Goal: Contribute content: Contribute content

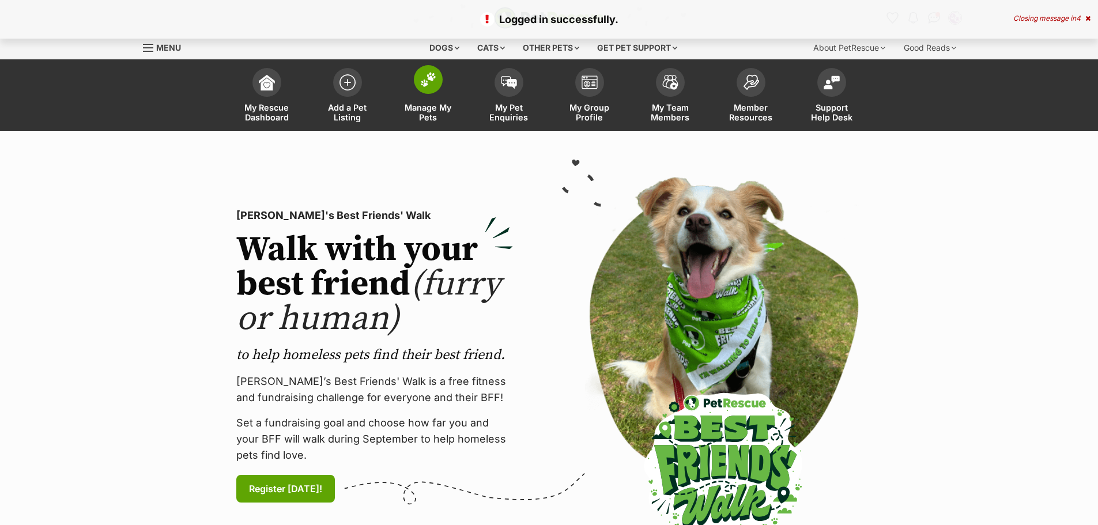
click at [423, 79] on img at bounding box center [428, 79] width 16 height 15
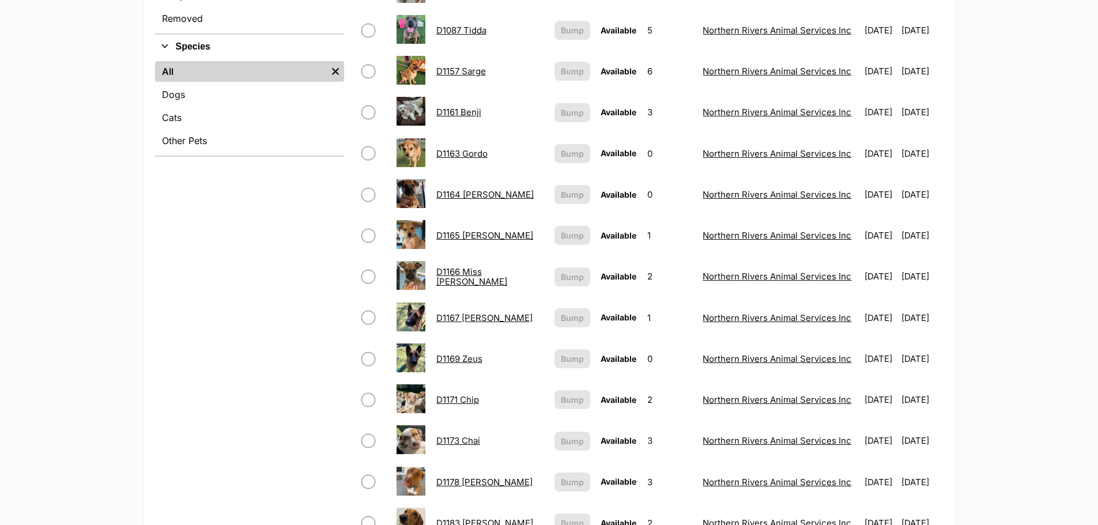
scroll to position [404, 0]
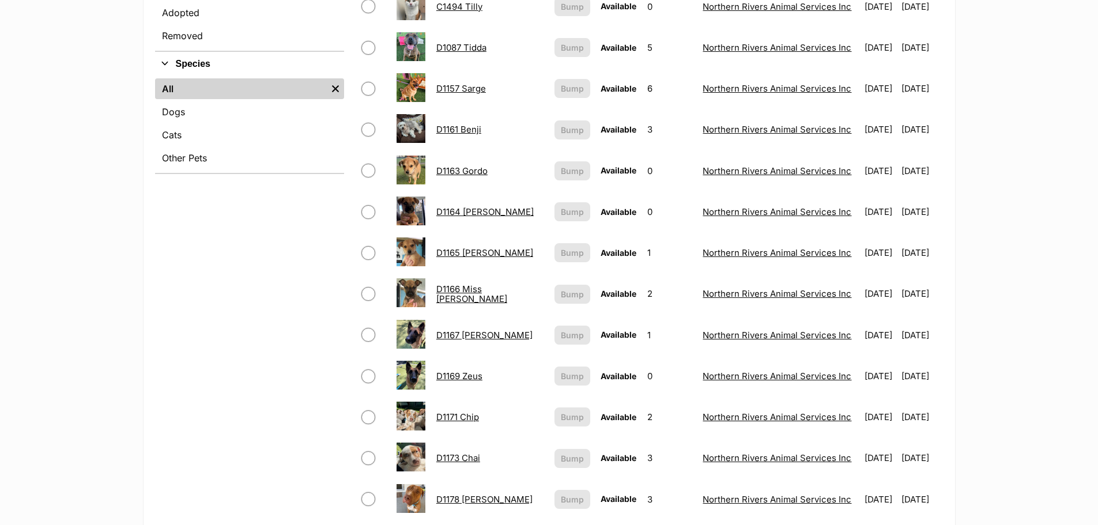
click at [462, 248] on link "D1165 Wilson" at bounding box center [484, 252] width 97 height 11
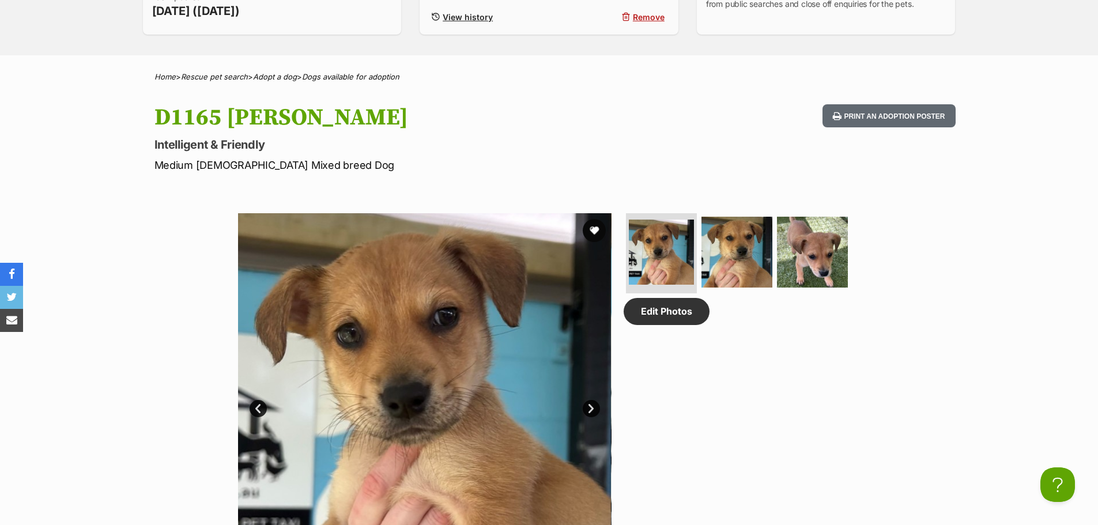
scroll to position [404, 0]
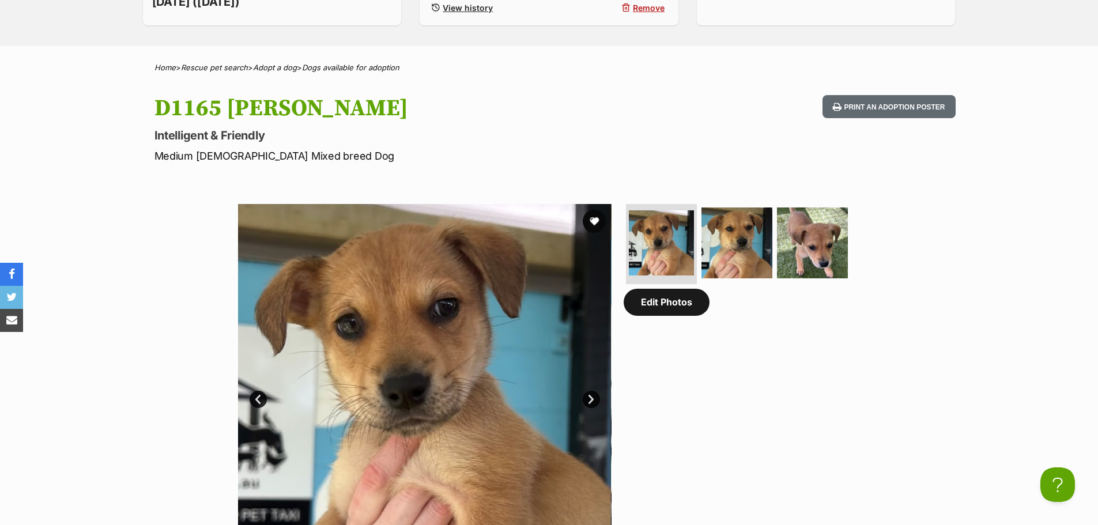
click at [669, 307] on link "Edit Photos" at bounding box center [667, 302] width 86 height 27
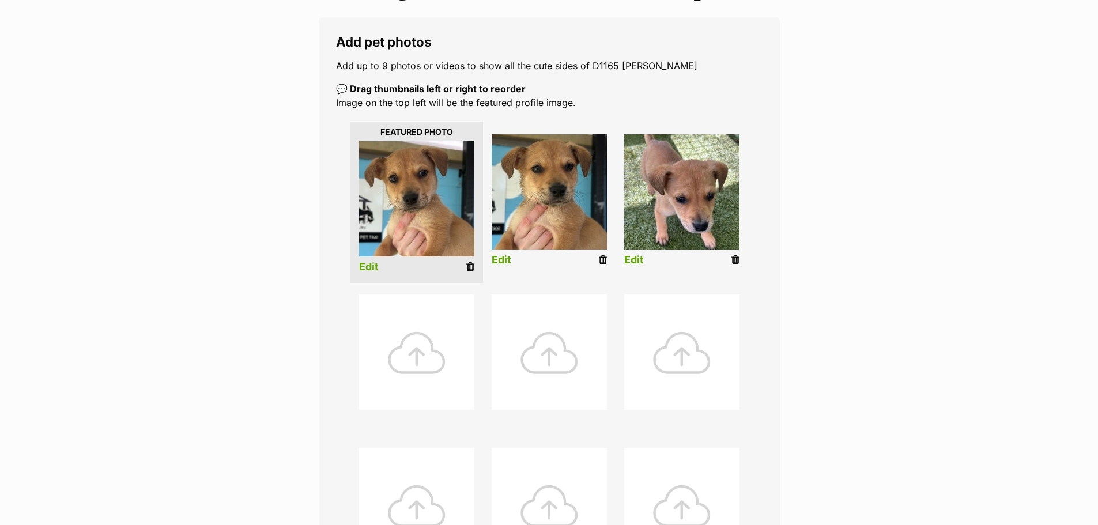
scroll to position [461, 0]
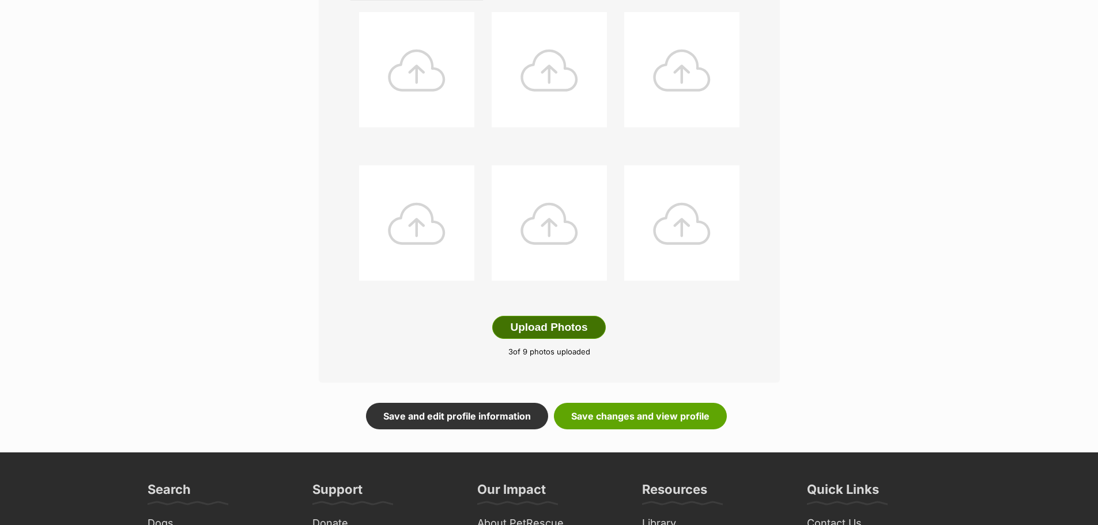
click at [549, 327] on button "Upload Photos" at bounding box center [548, 327] width 113 height 23
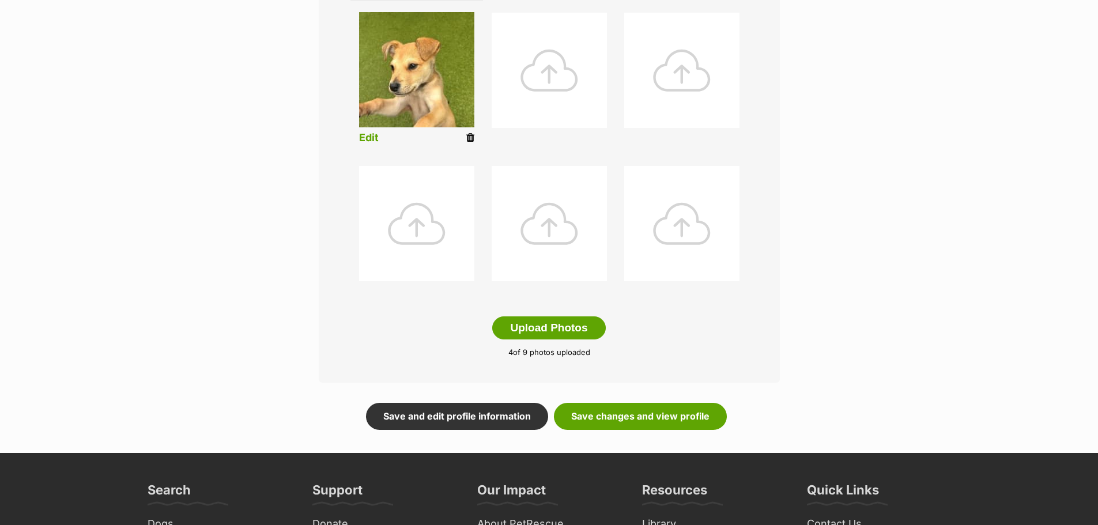
scroll to position [288, 0]
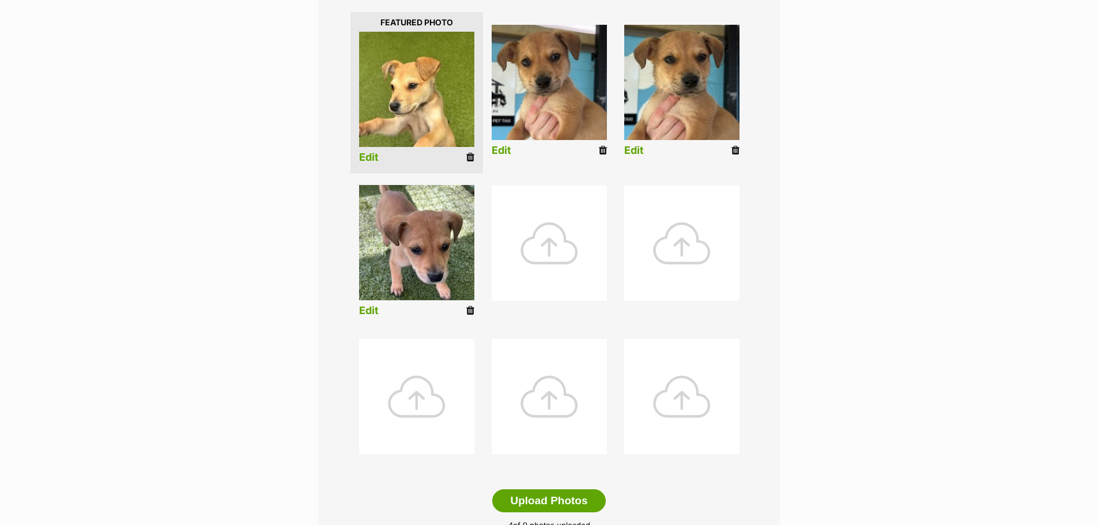
click at [370, 153] on link "Edit" at bounding box center [369, 158] width 20 height 12
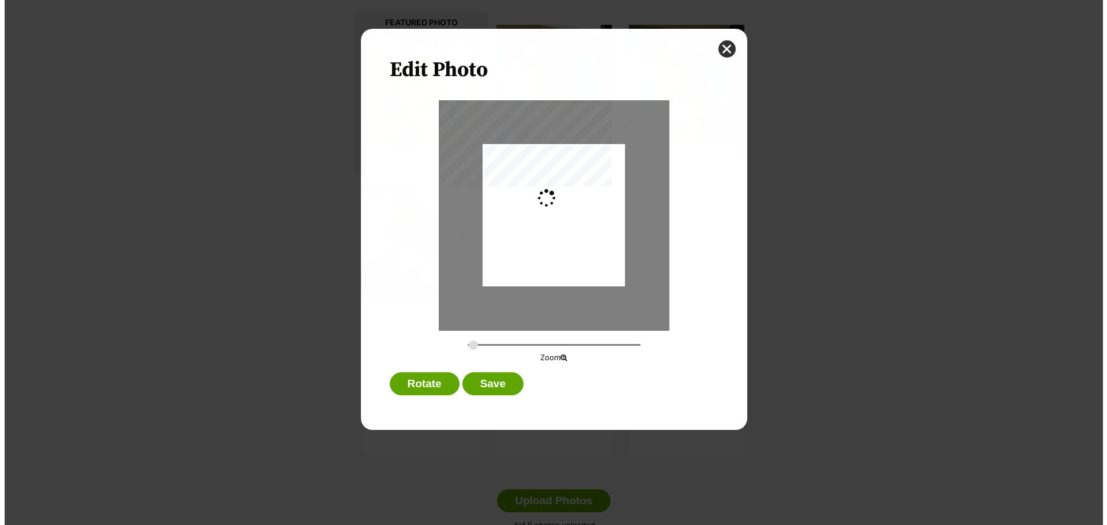
scroll to position [0, 0]
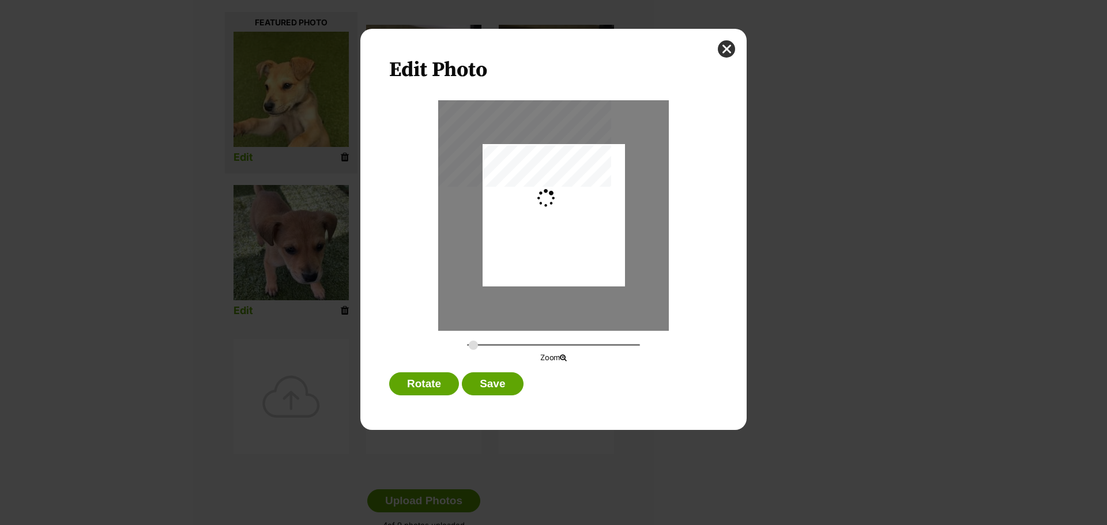
type input "0.2744"
drag, startPoint x: 548, startPoint y: 229, endPoint x: 589, endPoint y: 188, distance: 58.7
click at [589, 188] on div "Dialog Window - Close (Press escape to close)" at bounding box center [554, 192] width 142 height 190
click at [487, 383] on button "Save" at bounding box center [492, 383] width 61 height 23
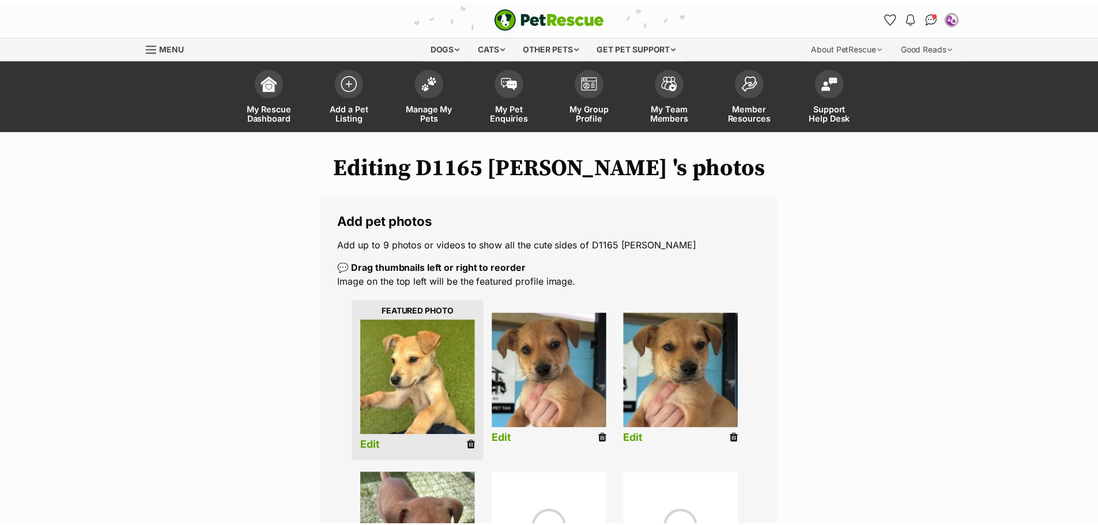
scroll to position [288, 0]
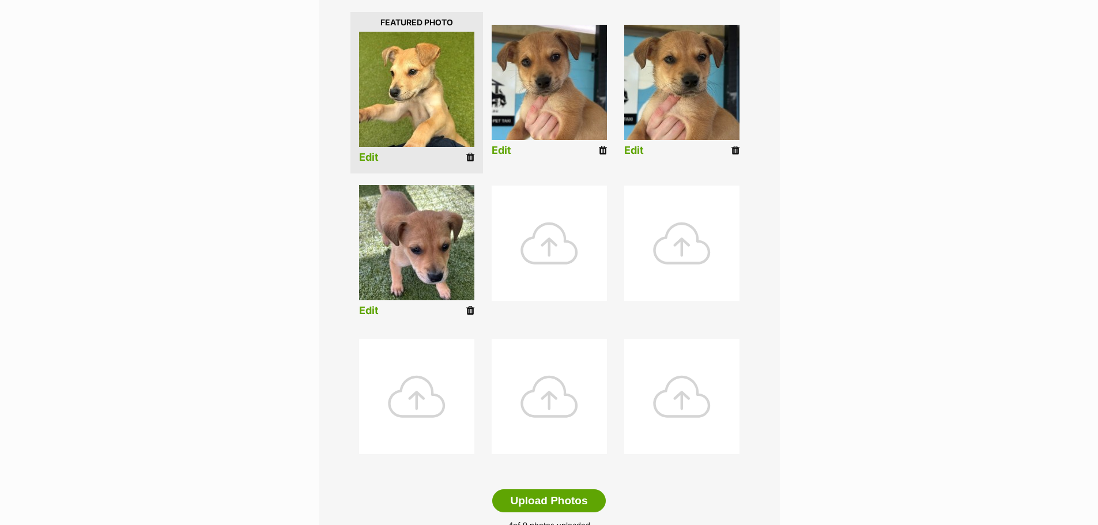
drag, startPoint x: 601, startPoint y: 150, endPoint x: 614, endPoint y: 37, distance: 113.7
click at [601, 150] on icon at bounding box center [603, 150] width 8 height 10
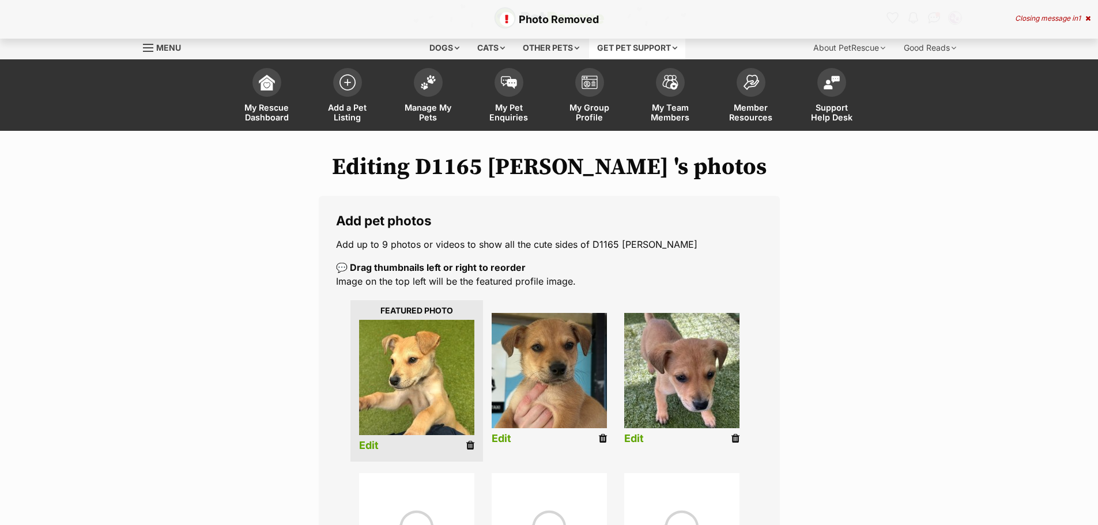
click at [734, 435] on icon at bounding box center [736, 439] width 8 height 10
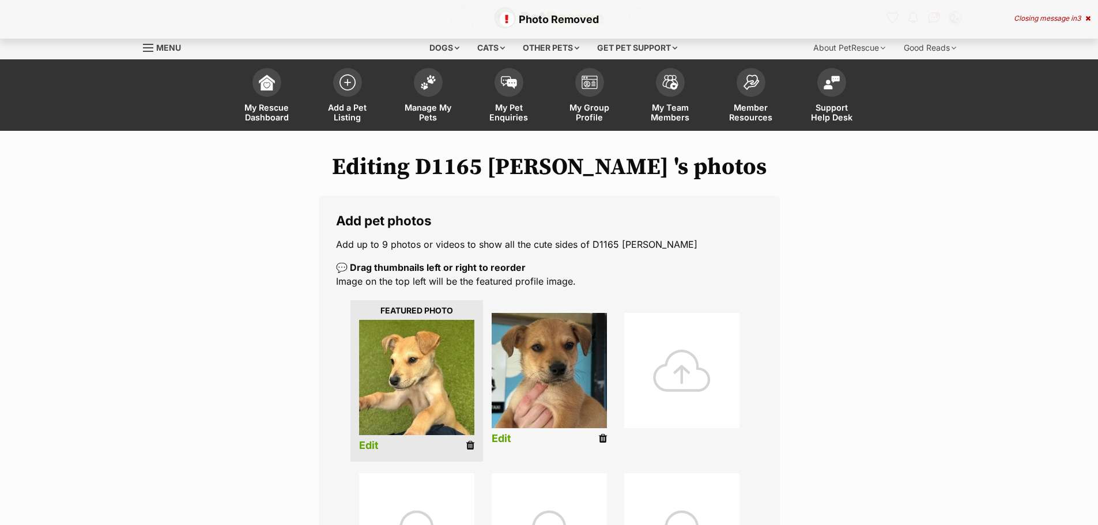
click at [602, 433] on link at bounding box center [603, 439] width 8 height 12
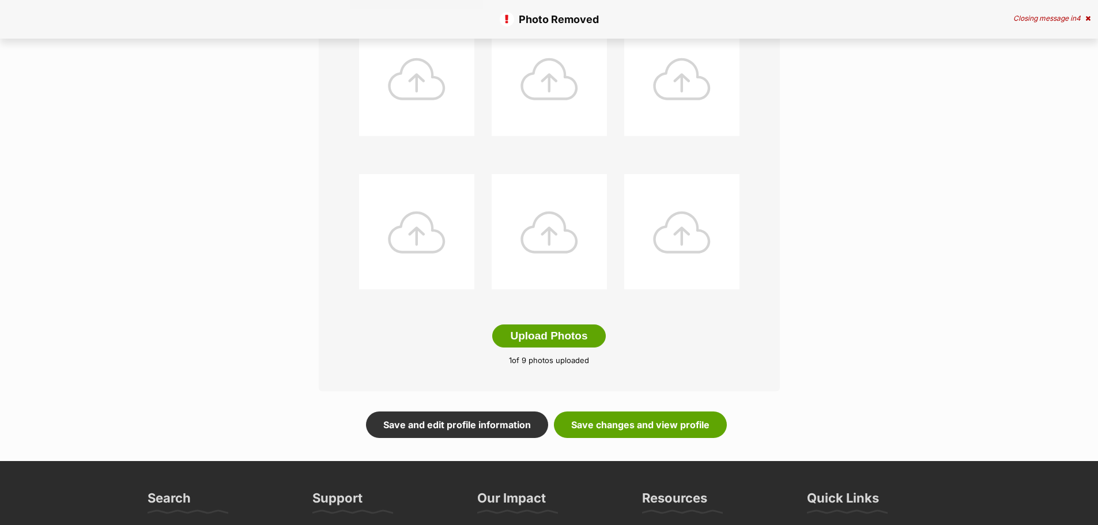
scroll to position [634, 0]
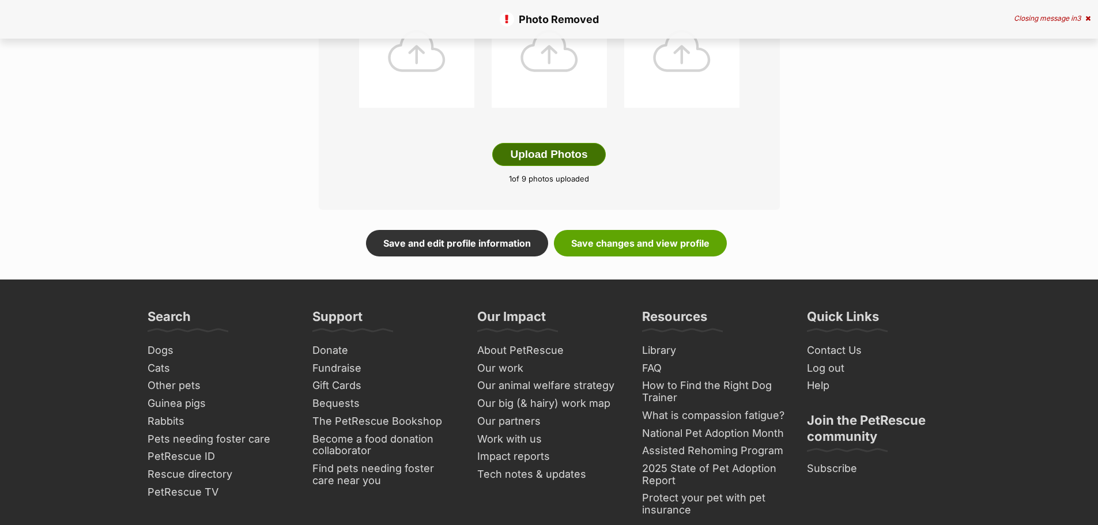
click at [541, 150] on button "Upload Photos" at bounding box center [548, 154] width 113 height 23
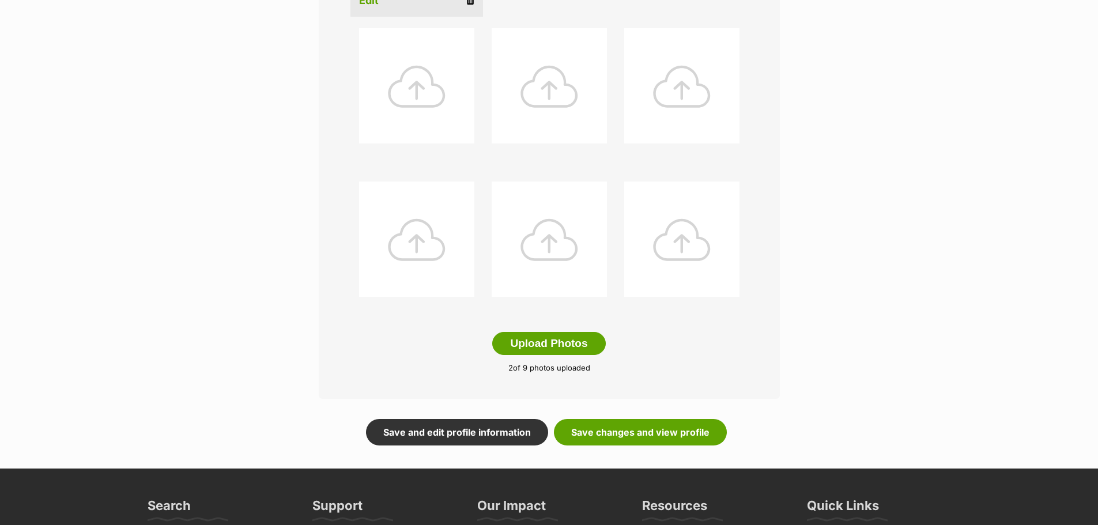
scroll to position [288, 0]
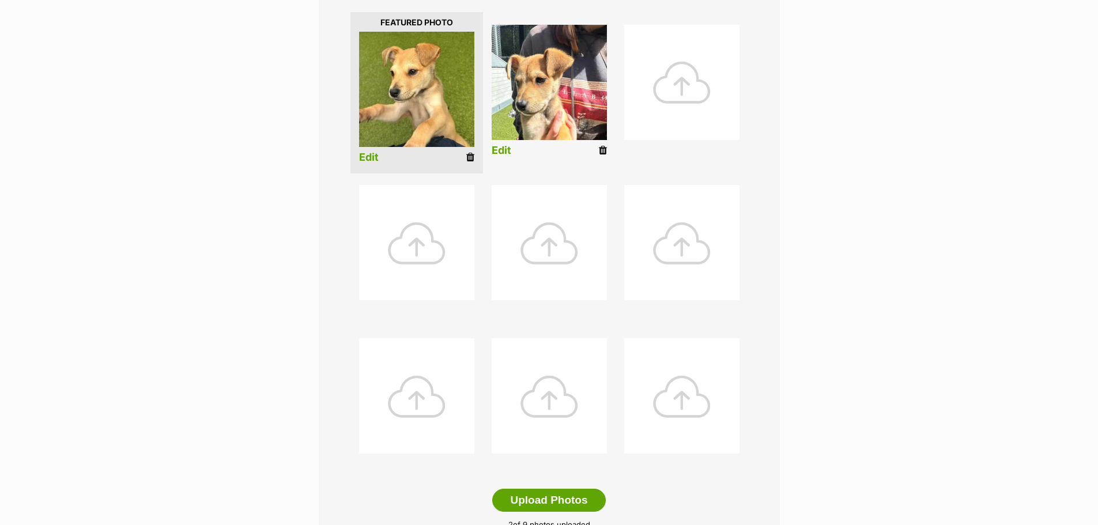
click at [501, 149] on link "Edit" at bounding box center [502, 151] width 20 height 12
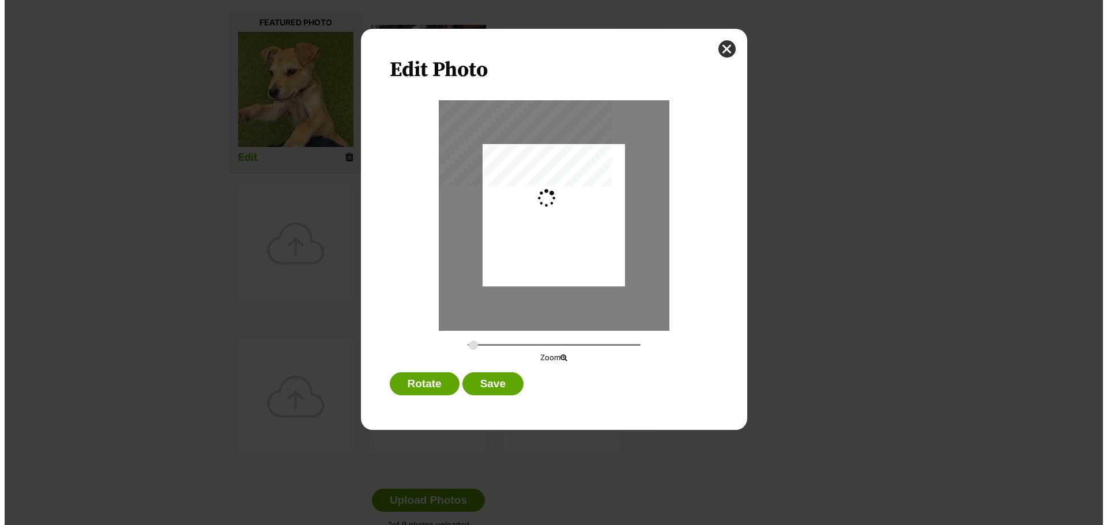
scroll to position [0, 0]
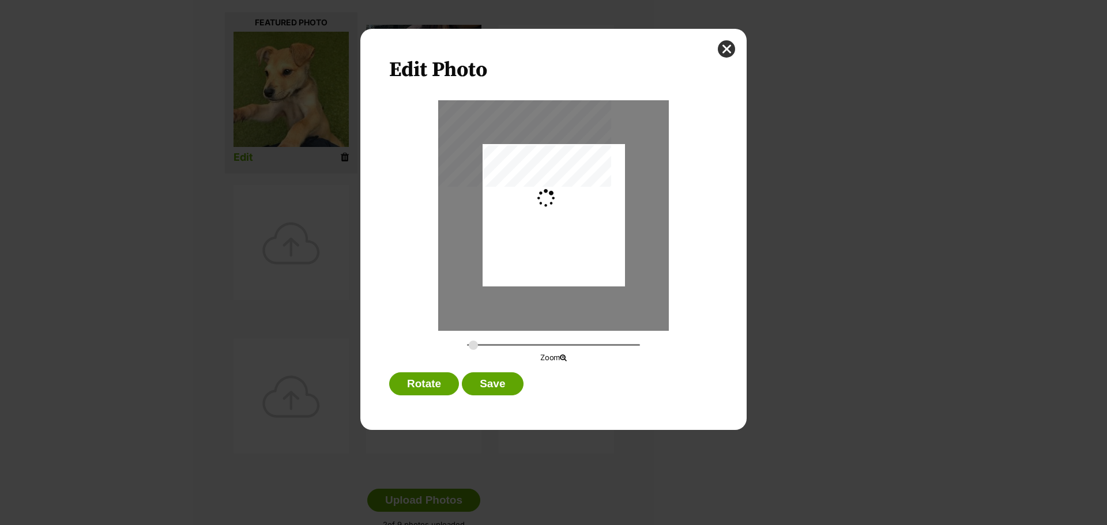
type input "0.2744"
drag, startPoint x: 567, startPoint y: 210, endPoint x: 556, endPoint y: 205, distance: 12.1
click at [555, 204] on div "Dialog Window - Close (Press escape to close)" at bounding box center [554, 209] width 142 height 190
click at [496, 385] on button "Save" at bounding box center [492, 383] width 61 height 23
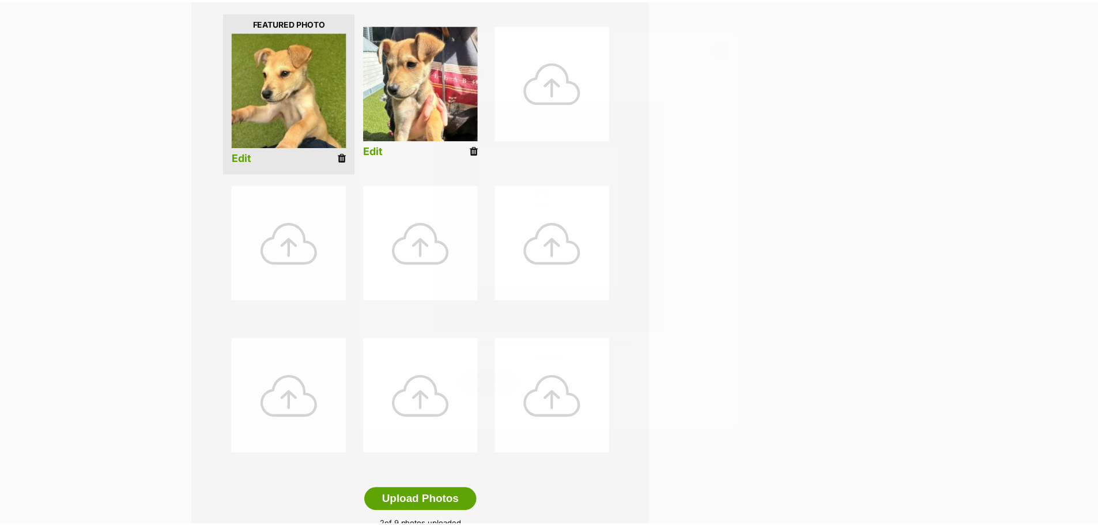
scroll to position [288, 0]
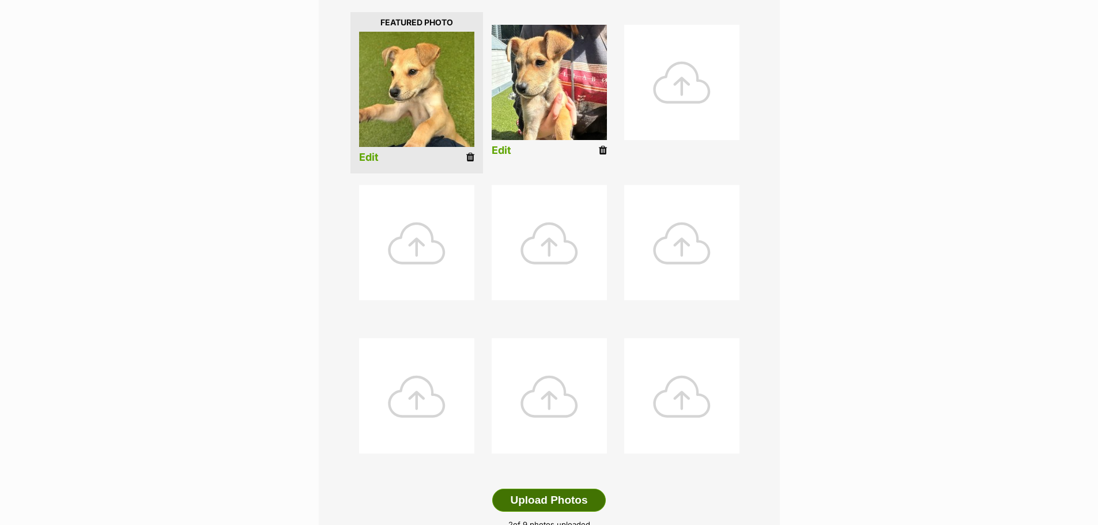
click at [552, 496] on button "Upload Photos" at bounding box center [548, 500] width 113 height 23
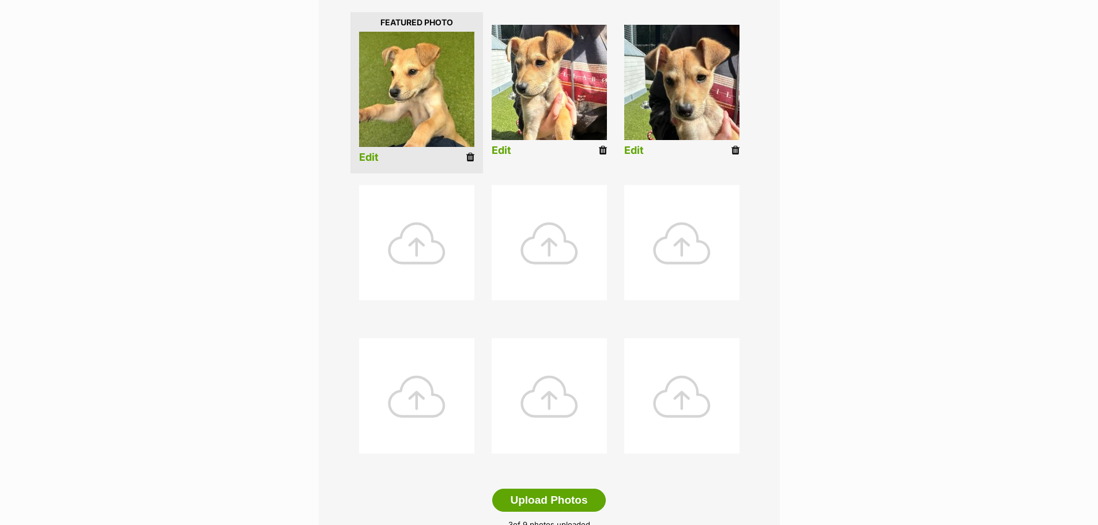
click at [637, 147] on link "Edit" at bounding box center [634, 151] width 20 height 12
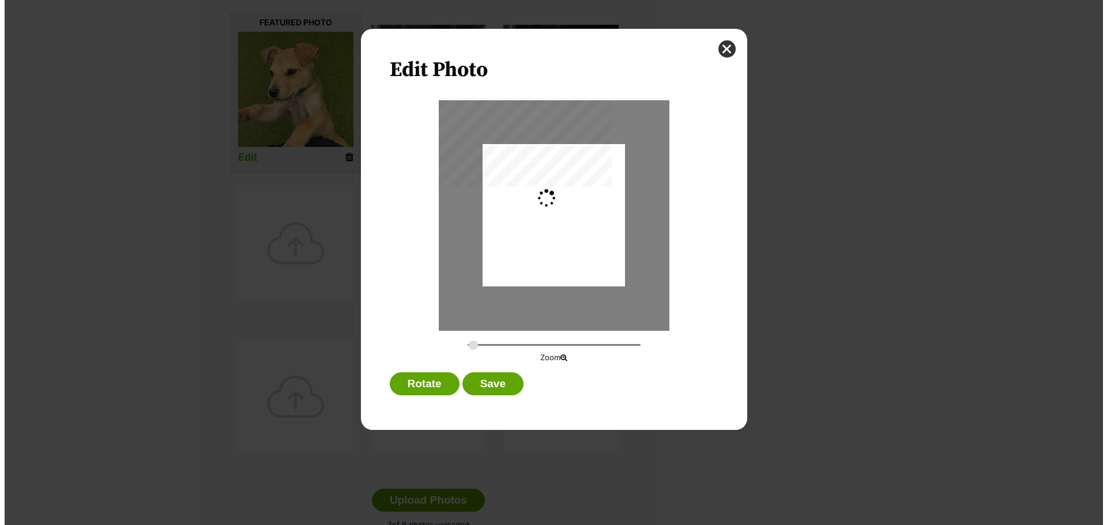
scroll to position [0, 0]
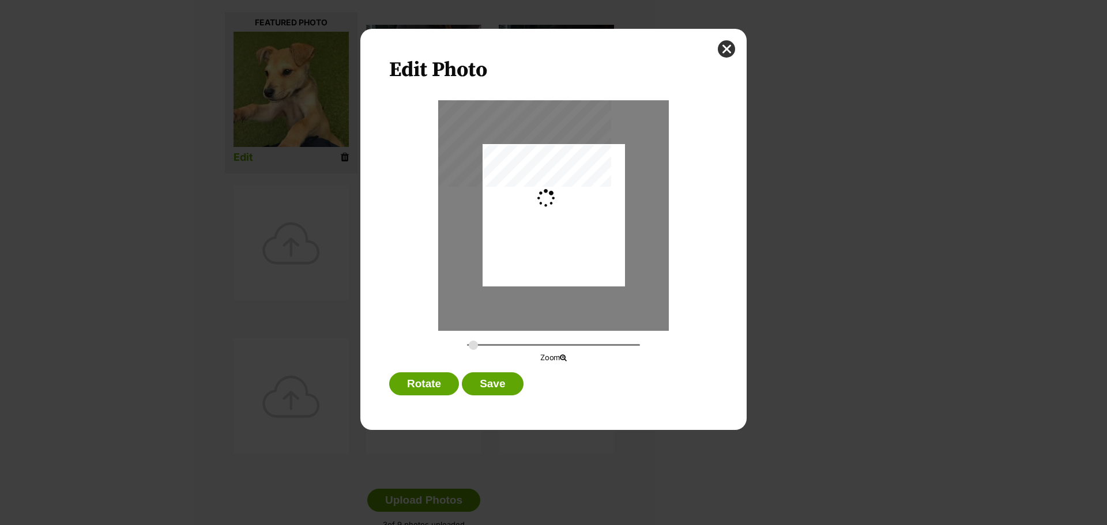
type input "0.2744"
drag, startPoint x: 578, startPoint y: 214, endPoint x: 582, endPoint y: 207, distance: 8.8
click at [582, 207] on div "Dialog Window - Close (Press escape to close)" at bounding box center [554, 208] width 142 height 190
click at [499, 382] on button "Save" at bounding box center [492, 383] width 61 height 23
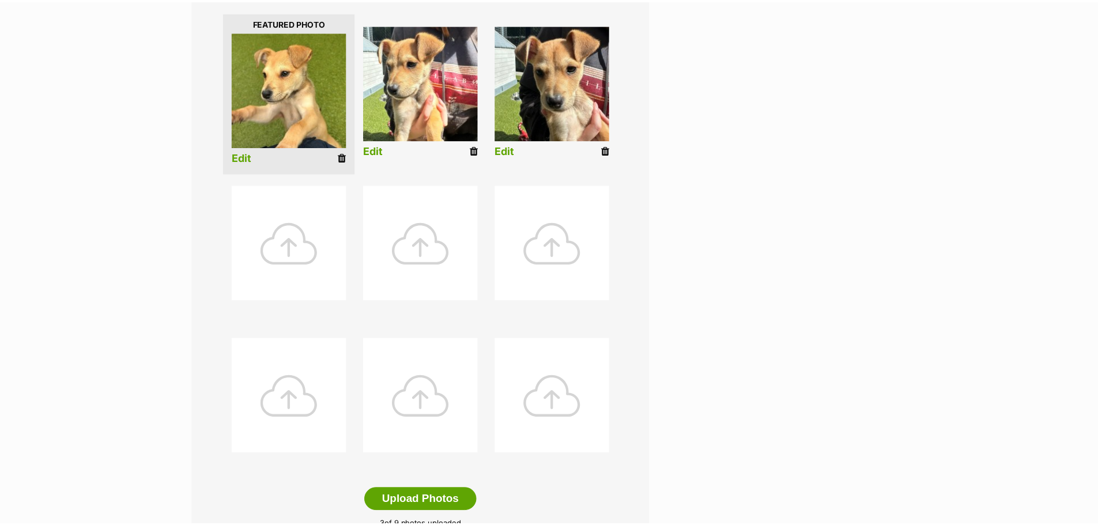
scroll to position [288, 0]
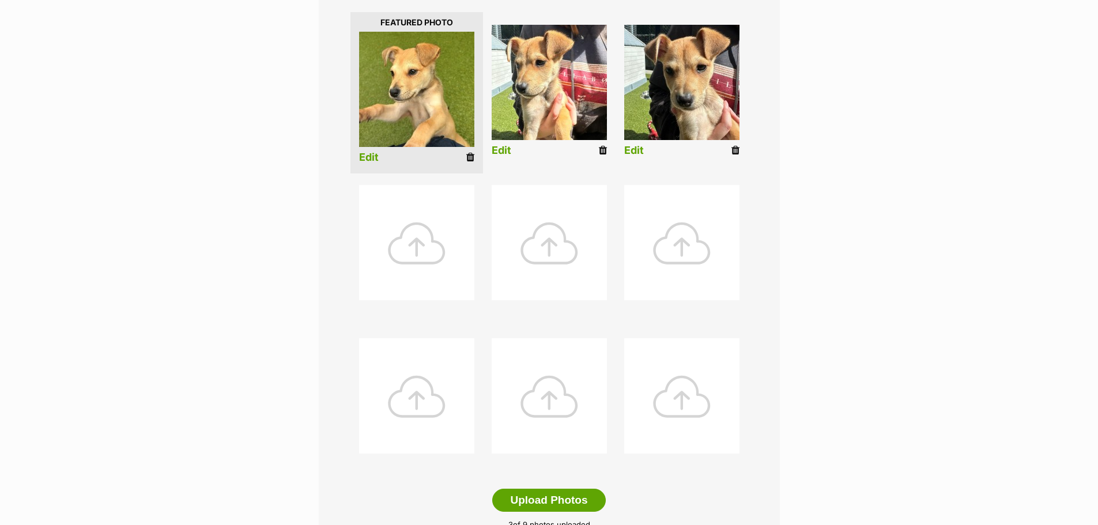
click at [503, 147] on link "Edit" at bounding box center [502, 151] width 20 height 12
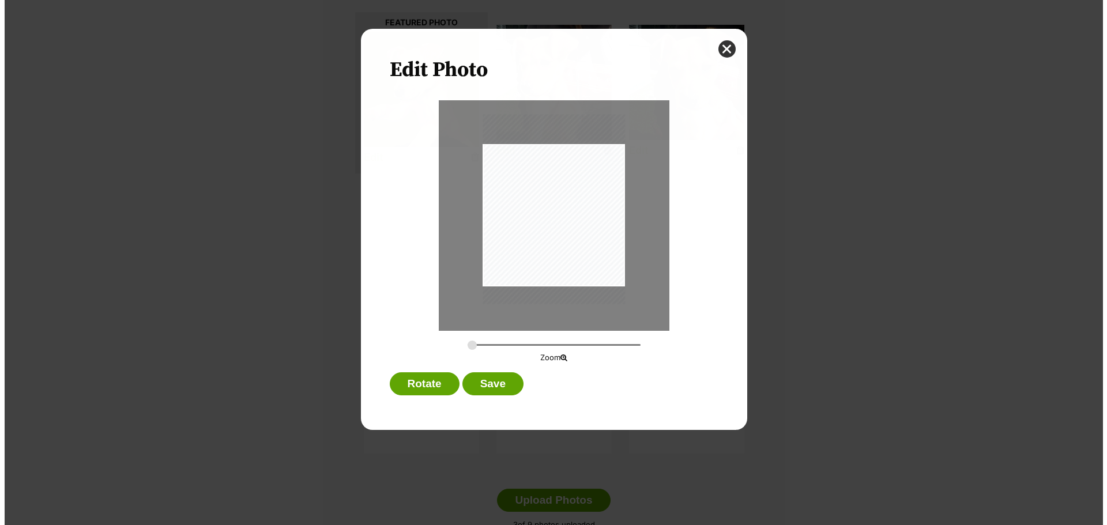
scroll to position [0, 0]
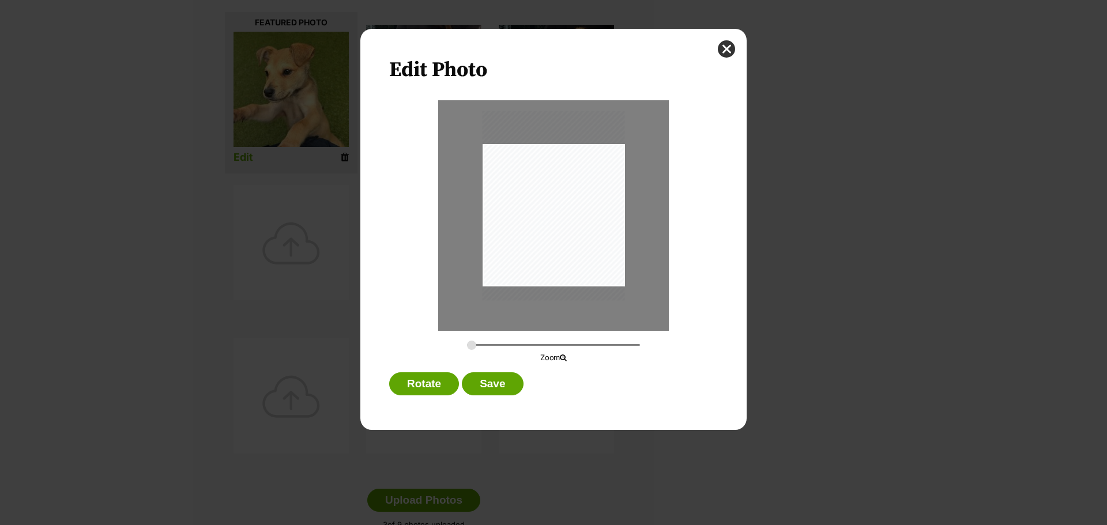
drag, startPoint x: 554, startPoint y: 236, endPoint x: 564, endPoint y: 232, distance: 10.4
click at [564, 232] on div "Dialog Window - Close (Press escape to close)" at bounding box center [554, 206] width 142 height 190
click at [492, 385] on button "Save" at bounding box center [492, 383] width 61 height 23
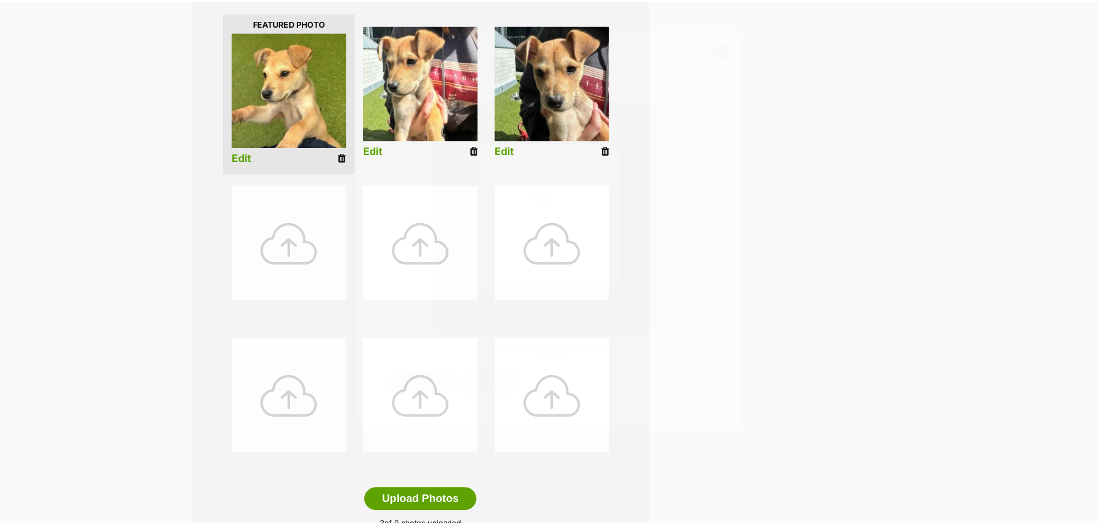
scroll to position [288, 0]
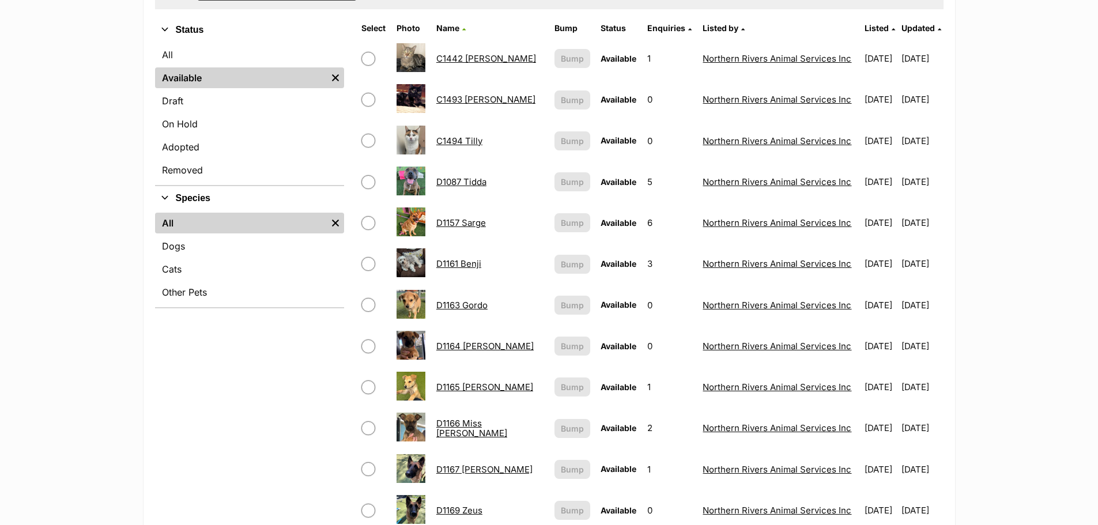
scroll to position [288, 0]
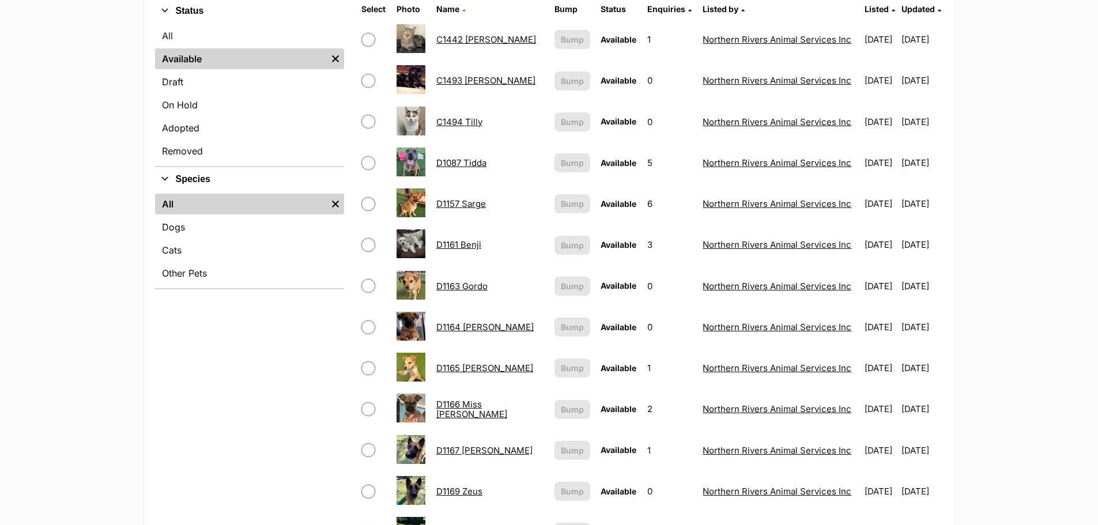
click at [476, 368] on link "D1165 [PERSON_NAME]" at bounding box center [484, 368] width 97 height 11
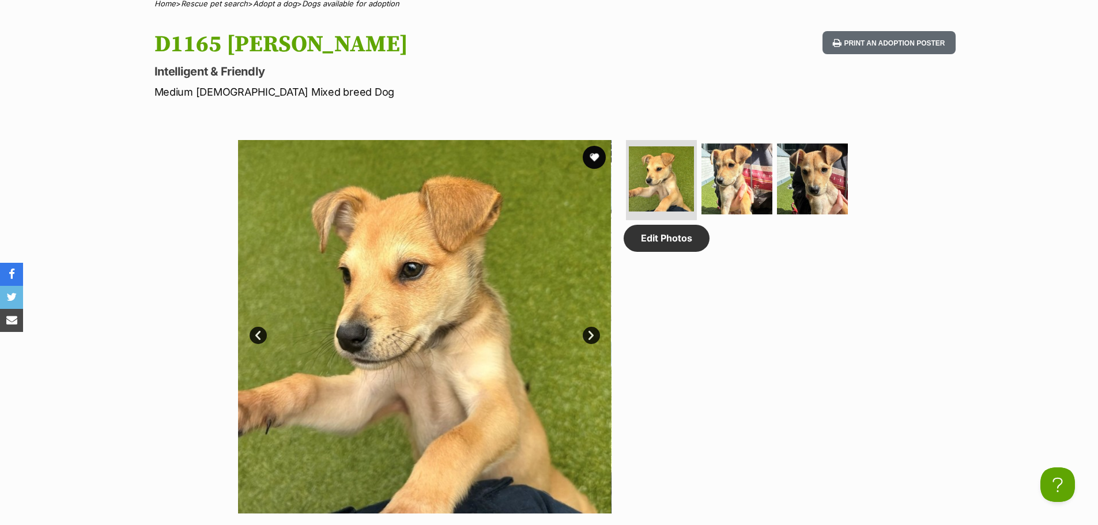
scroll to position [519, 0]
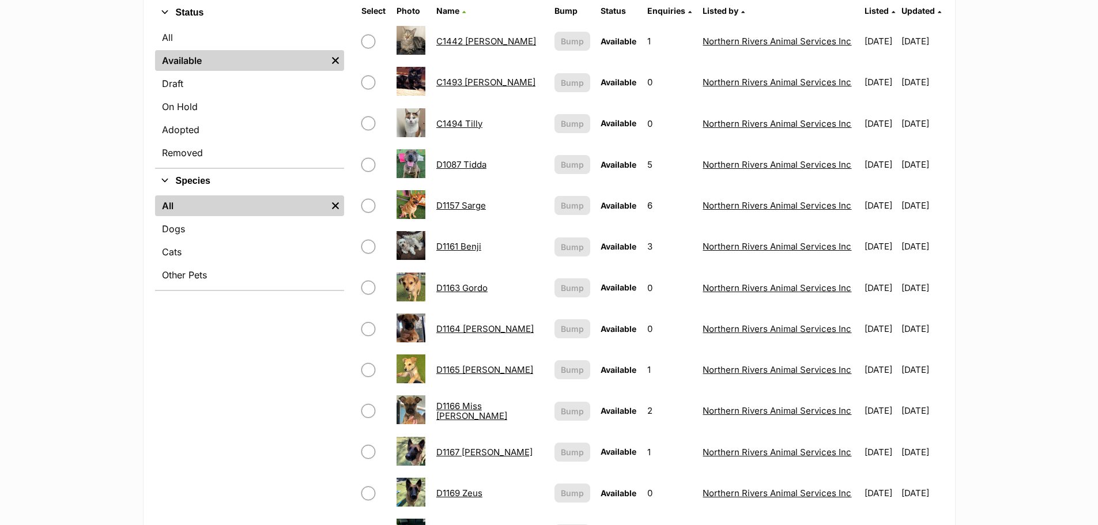
scroll to position [404, 0]
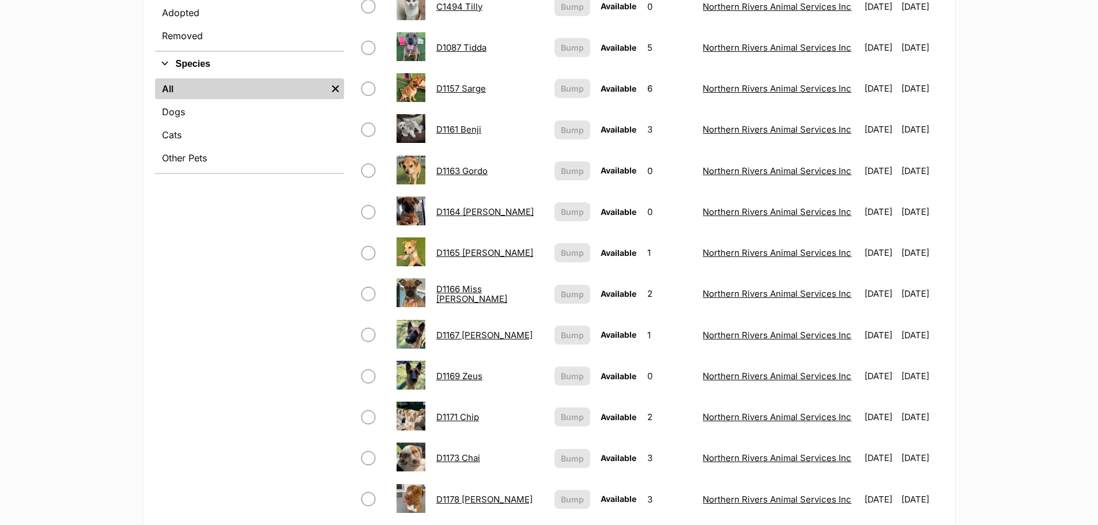
click at [489, 293] on link "D1166 Miss Hilda" at bounding box center [471, 294] width 71 height 21
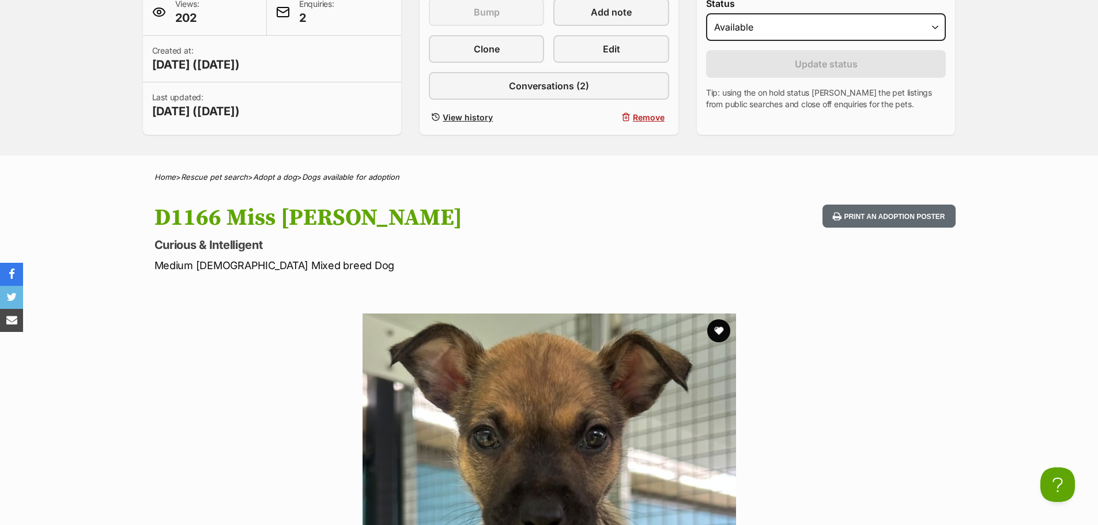
scroll to position [115, 0]
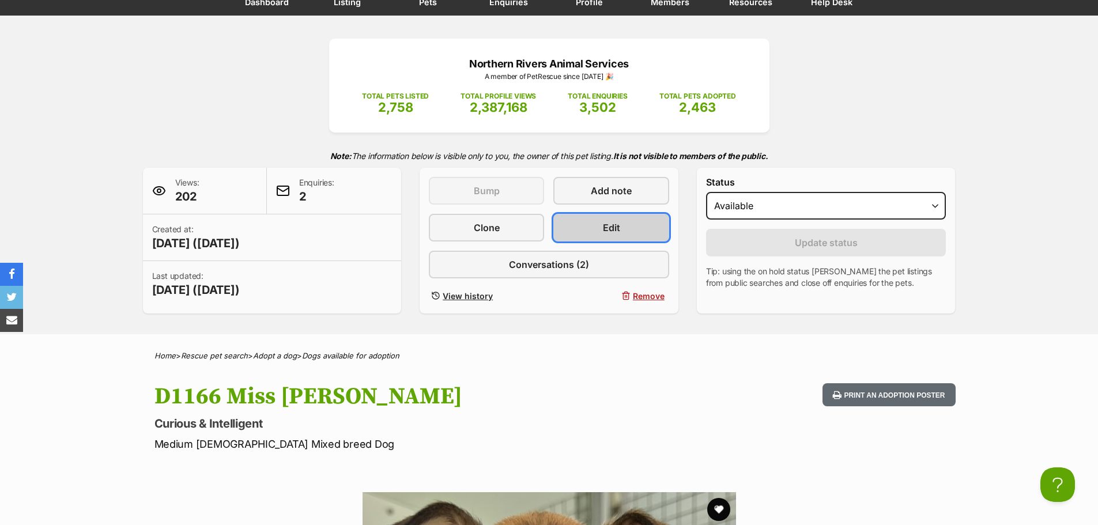
click at [600, 223] on link "Edit" at bounding box center [610, 228] width 115 height 28
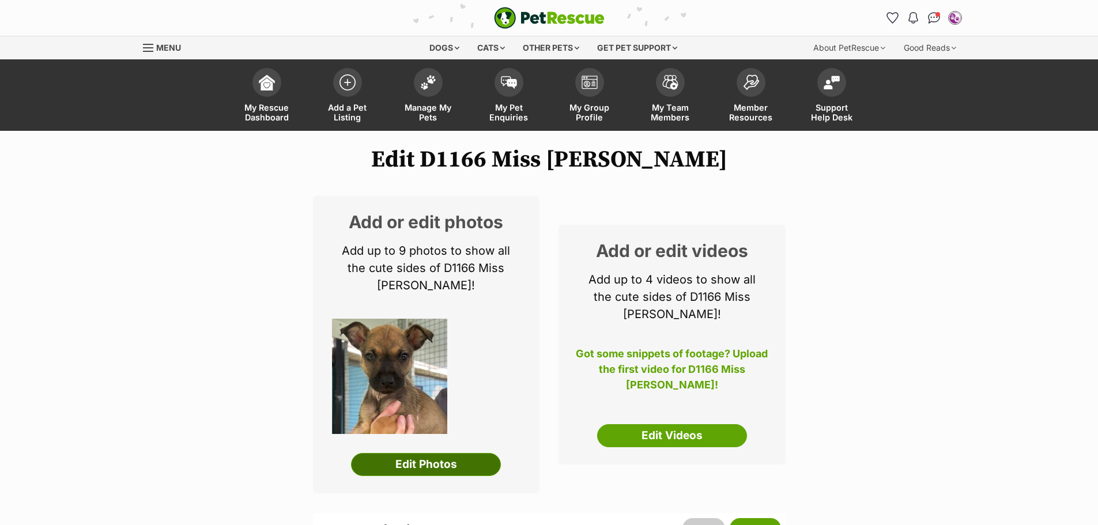
click at [433, 453] on link "Edit Photos" at bounding box center [426, 464] width 150 height 23
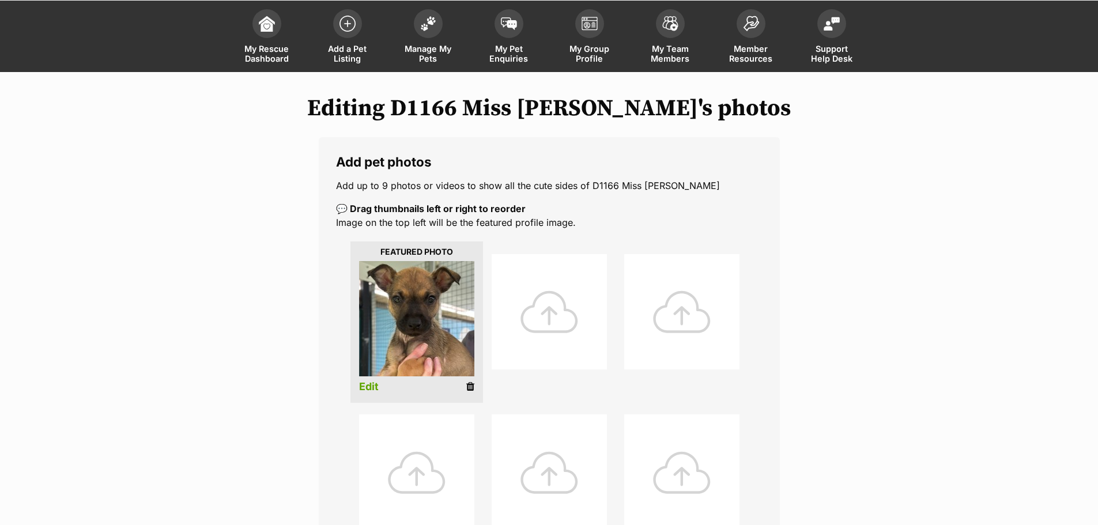
scroll to position [231, 0]
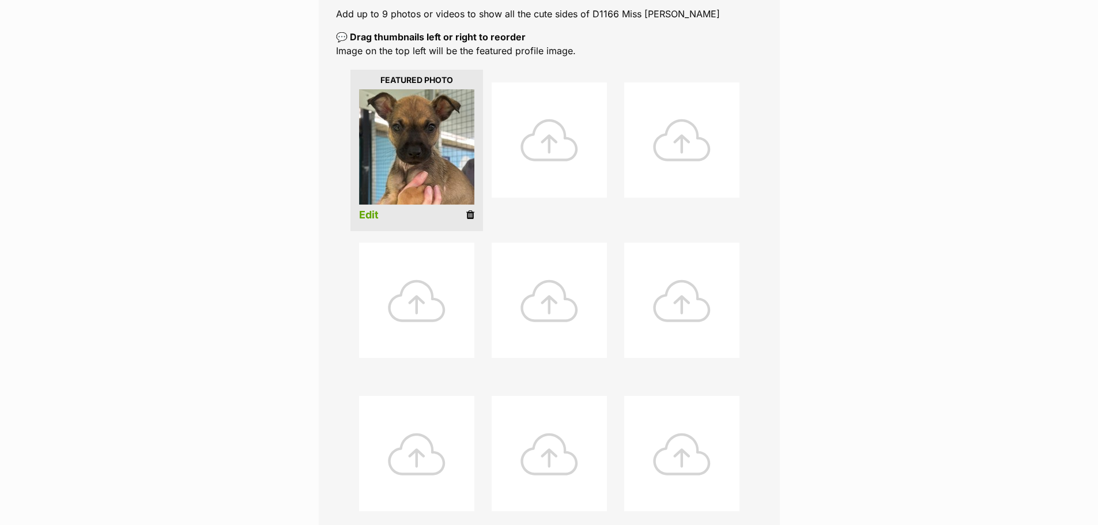
click at [468, 213] on icon at bounding box center [470, 215] width 8 height 10
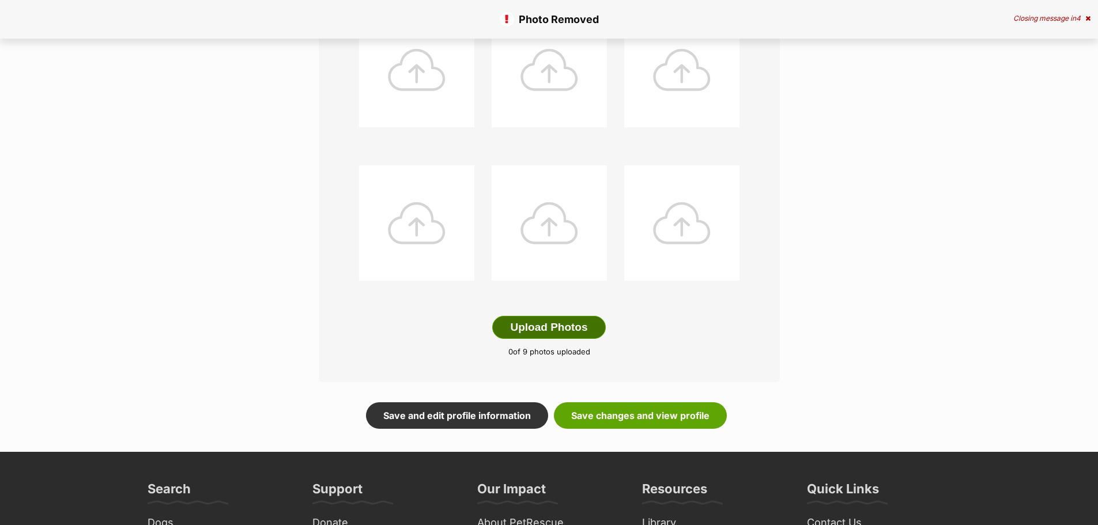
click at [553, 327] on button "Upload Photos" at bounding box center [548, 327] width 113 height 23
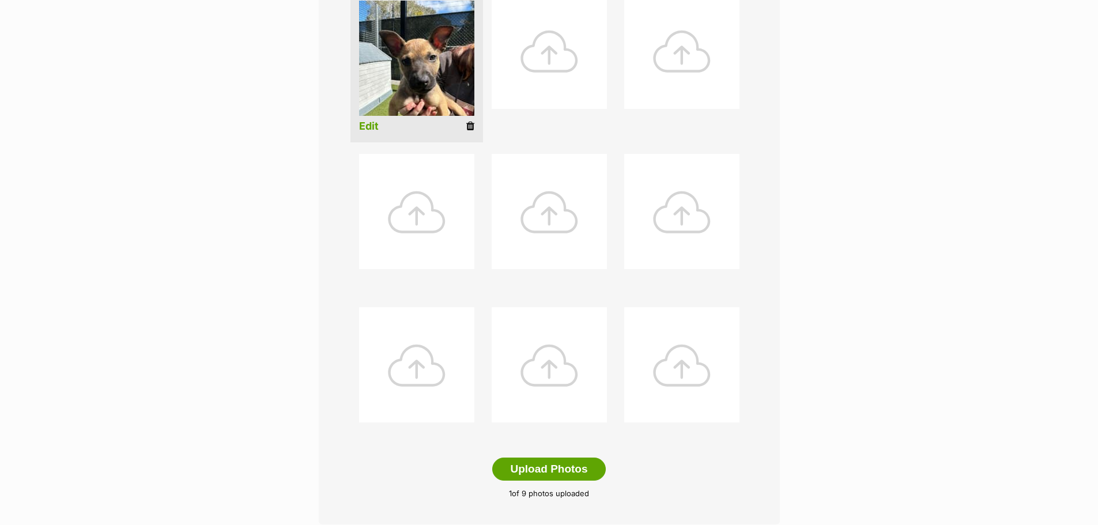
scroll to position [173, 0]
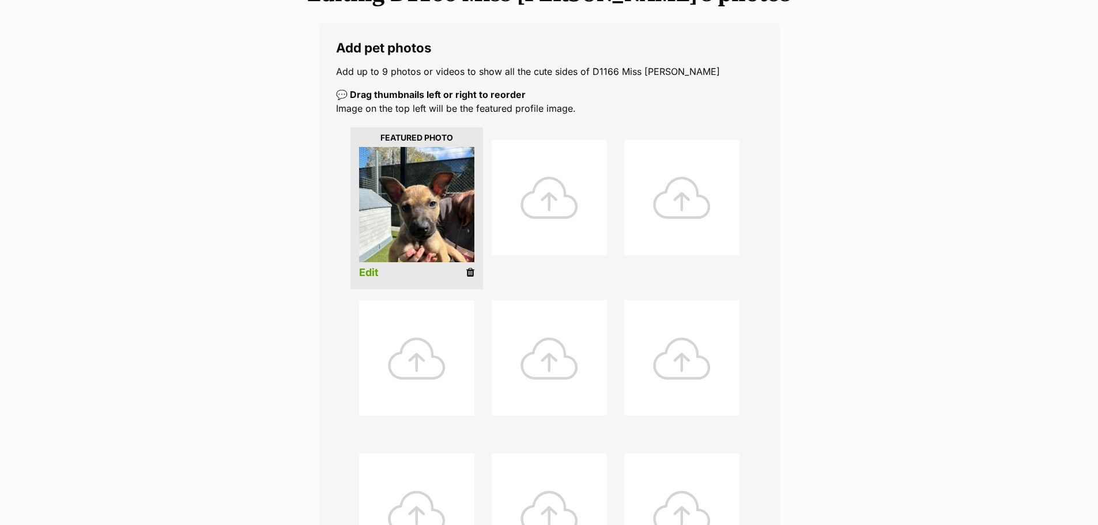
click at [371, 268] on link "Edit" at bounding box center [369, 273] width 20 height 12
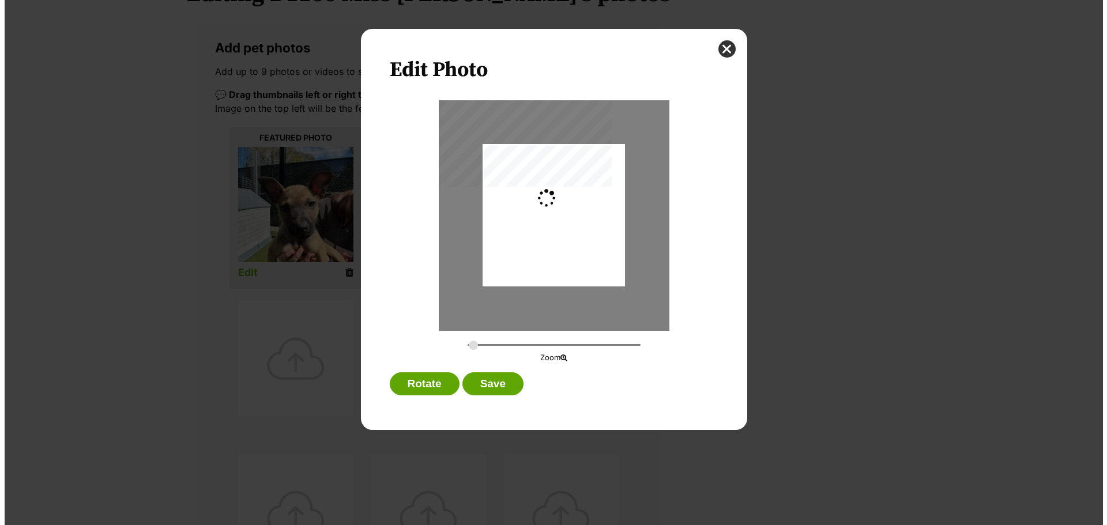
scroll to position [0, 0]
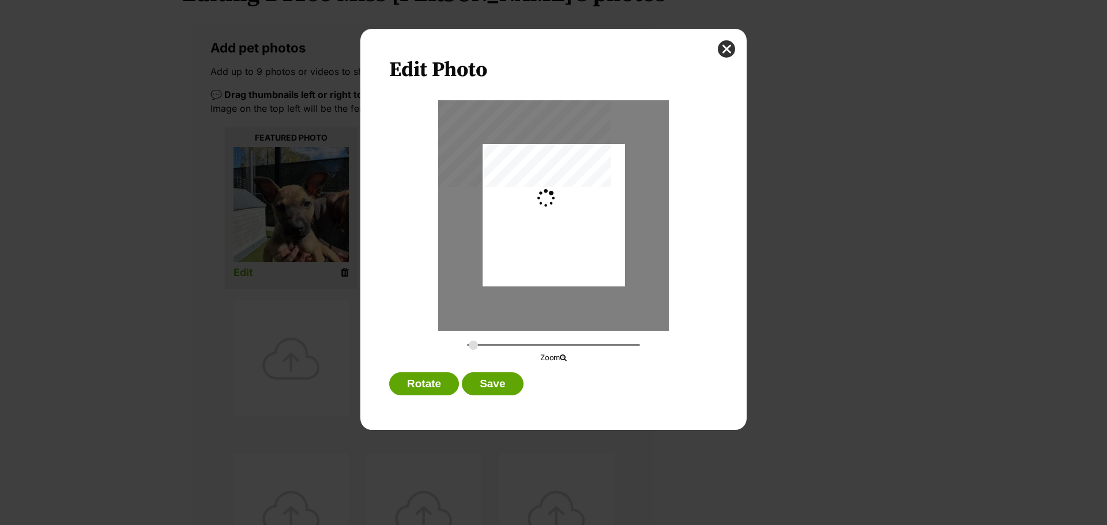
type input "0.2744"
drag, startPoint x: 550, startPoint y: 234, endPoint x: 562, endPoint y: 218, distance: 19.8
click at [562, 218] on div "Dialog Window - Close (Press escape to close)" at bounding box center [554, 199] width 142 height 190
click at [485, 378] on button "Save" at bounding box center [492, 383] width 61 height 23
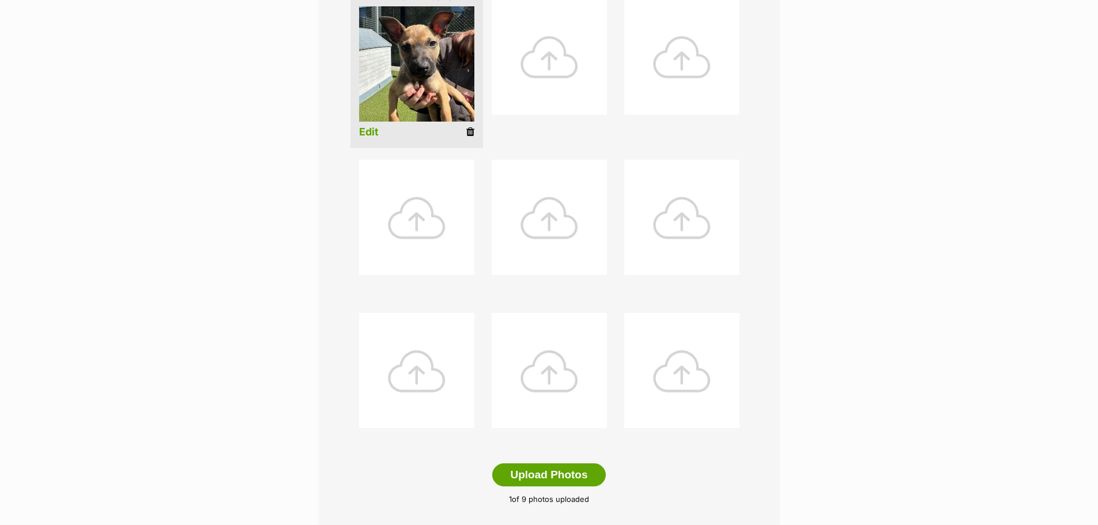
scroll to position [577, 0]
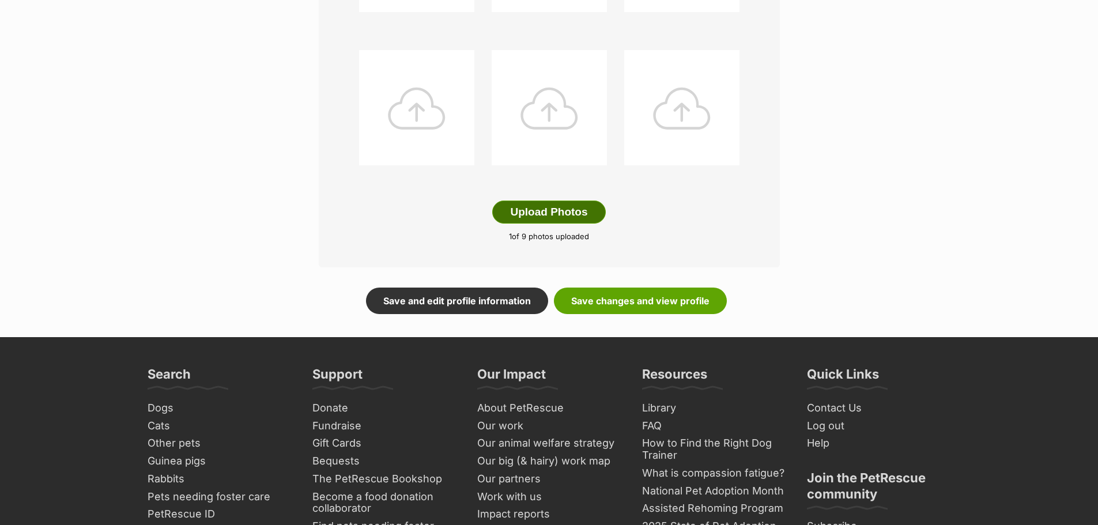
click at [543, 210] on button "Upload Photos" at bounding box center [548, 212] width 113 height 23
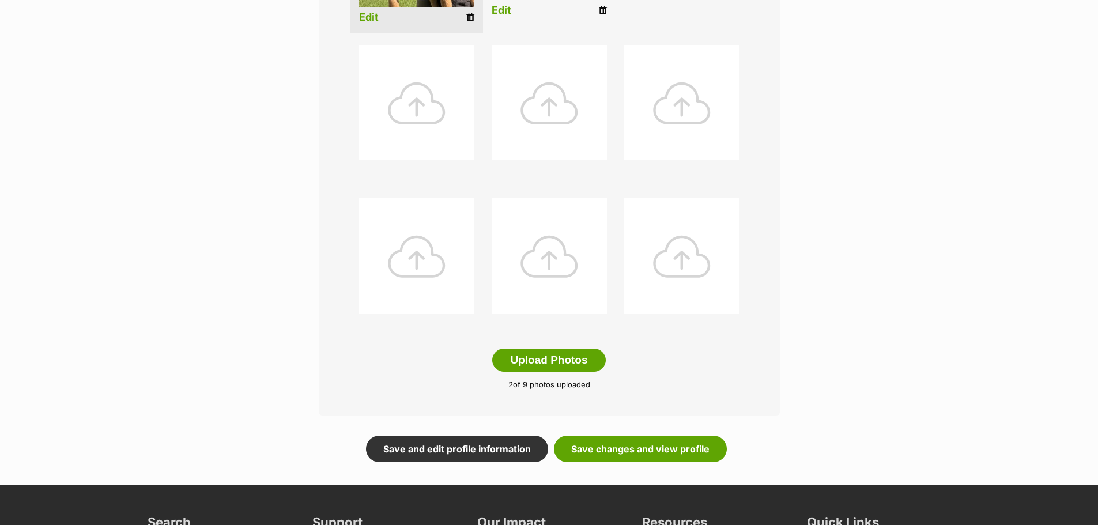
scroll to position [173, 0]
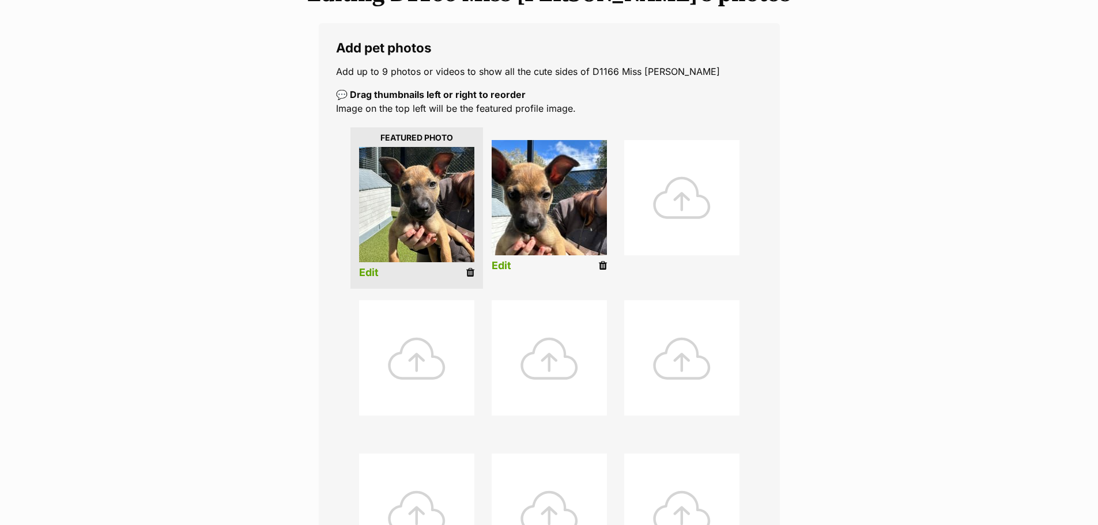
click at [498, 262] on link "Edit" at bounding box center [502, 266] width 20 height 12
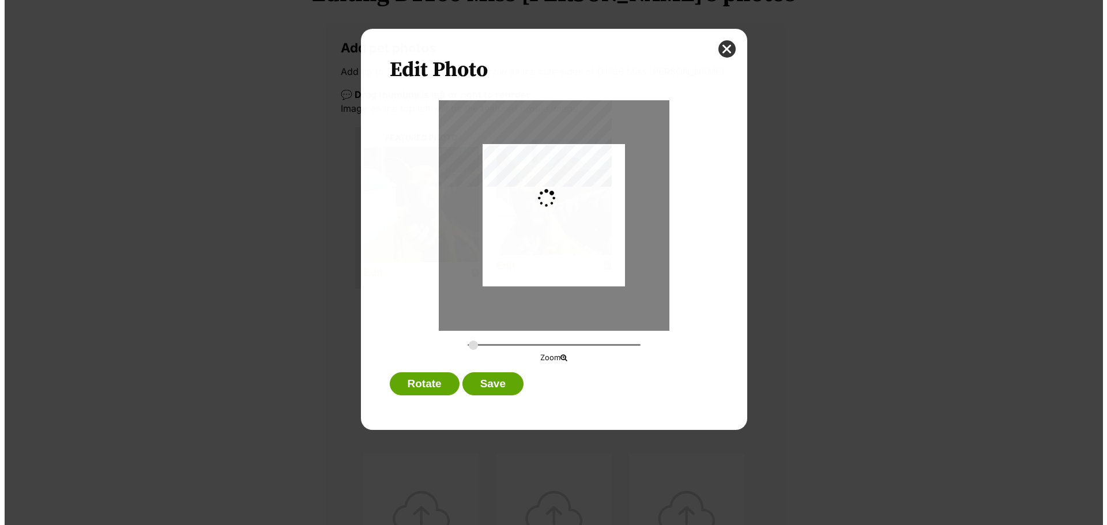
scroll to position [0, 0]
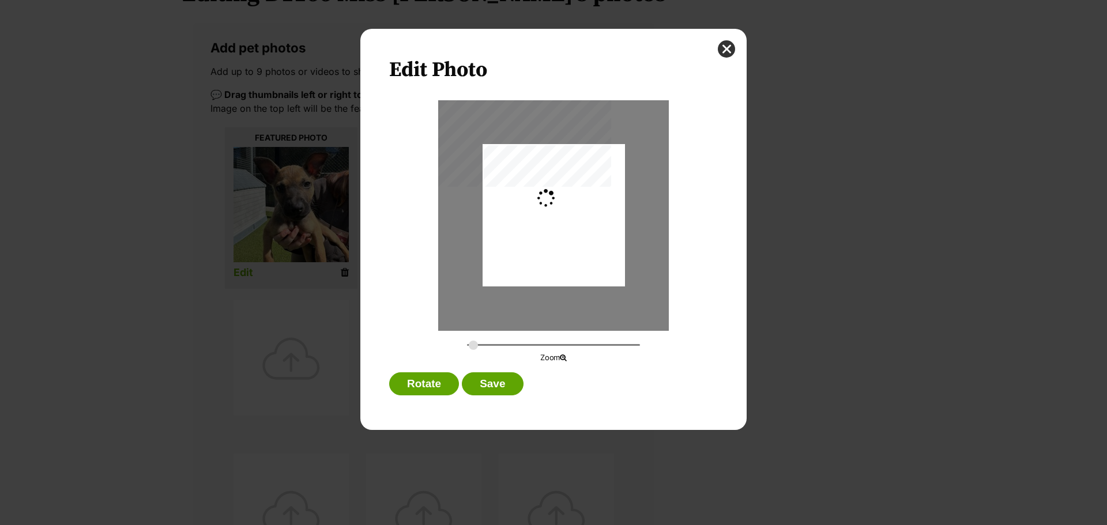
type input "0.2744"
drag, startPoint x: 559, startPoint y: 225, endPoint x: 566, endPoint y: 239, distance: 15.7
click at [566, 239] on div "Dialog Window - Close (Press escape to close)" at bounding box center [554, 234] width 142 height 190
click at [499, 378] on button "Save" at bounding box center [492, 383] width 61 height 23
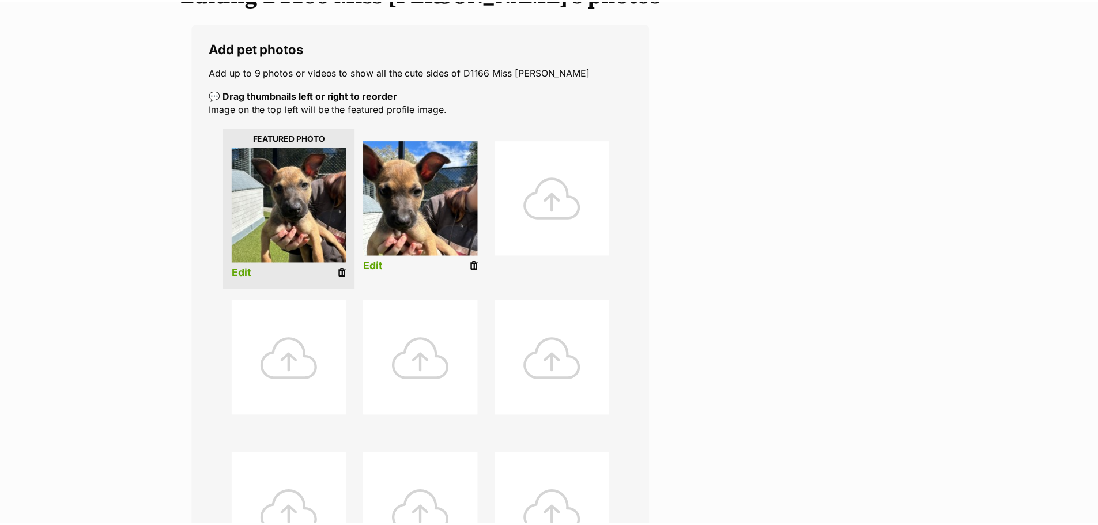
scroll to position [173, 0]
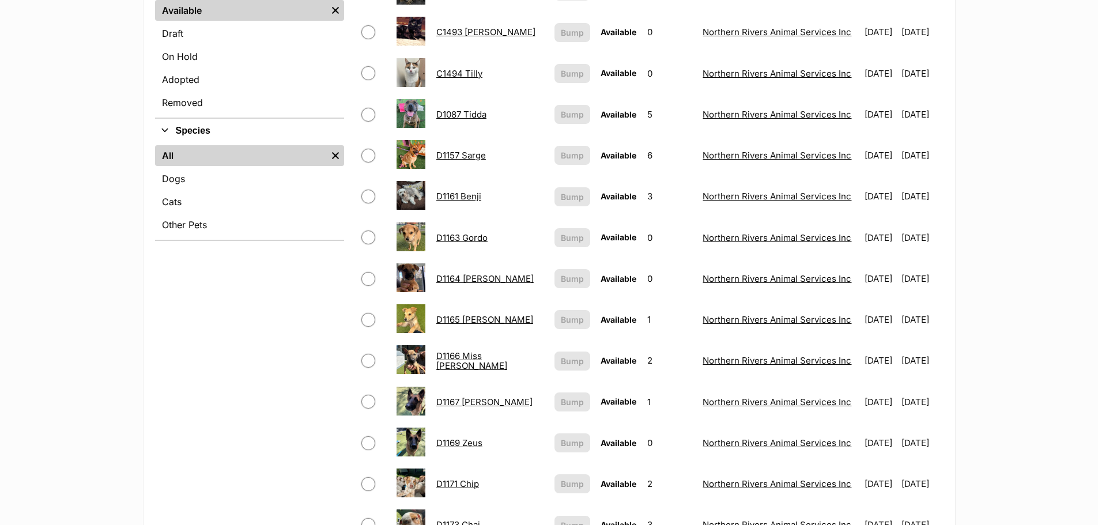
scroll to position [346, 0]
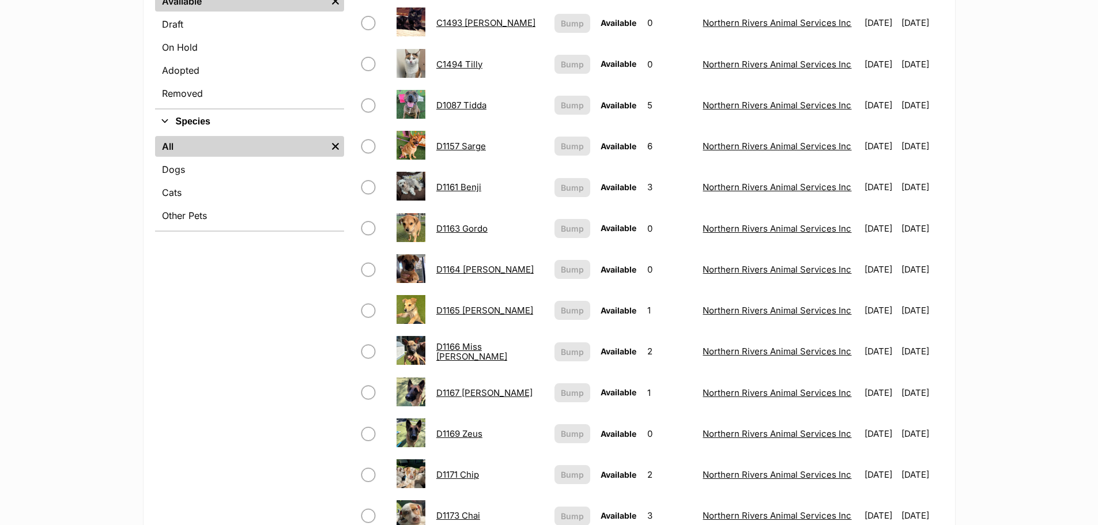
click at [475, 266] on link "D1164 [PERSON_NAME]" at bounding box center [484, 269] width 97 height 11
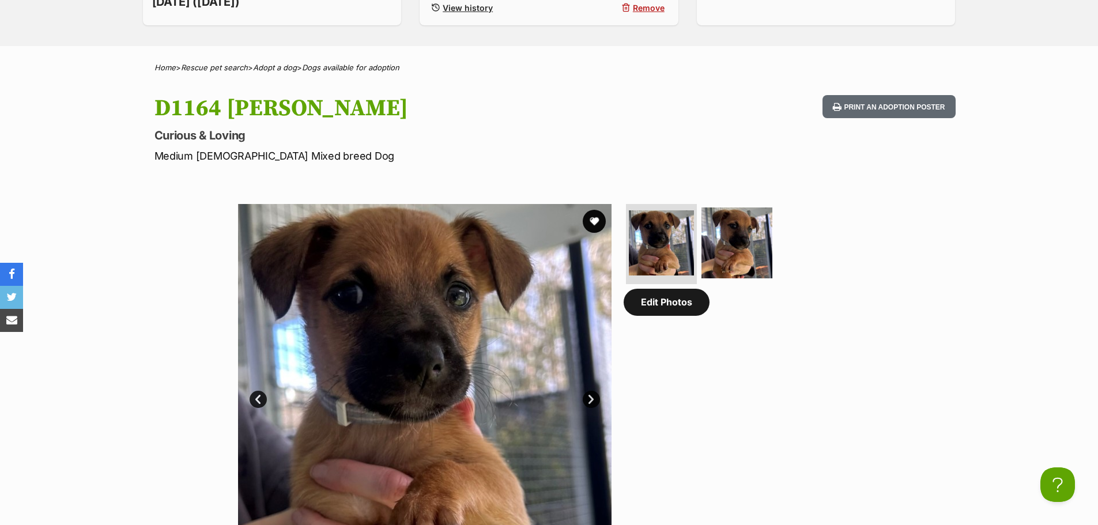
click at [657, 308] on link "Edit Photos" at bounding box center [667, 302] width 86 height 27
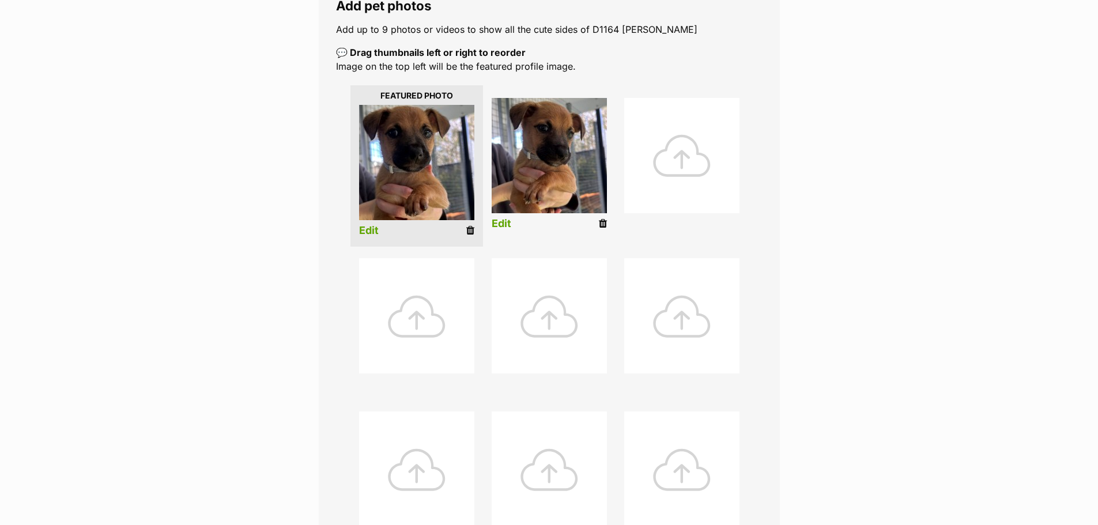
scroll to position [346, 0]
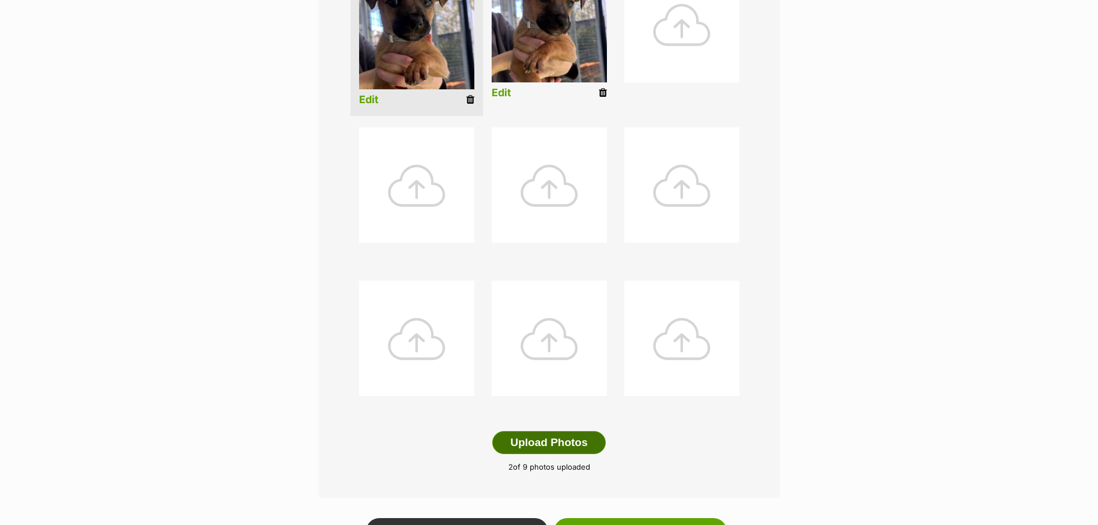
click at [540, 441] on button "Upload Photos" at bounding box center [548, 442] width 113 height 23
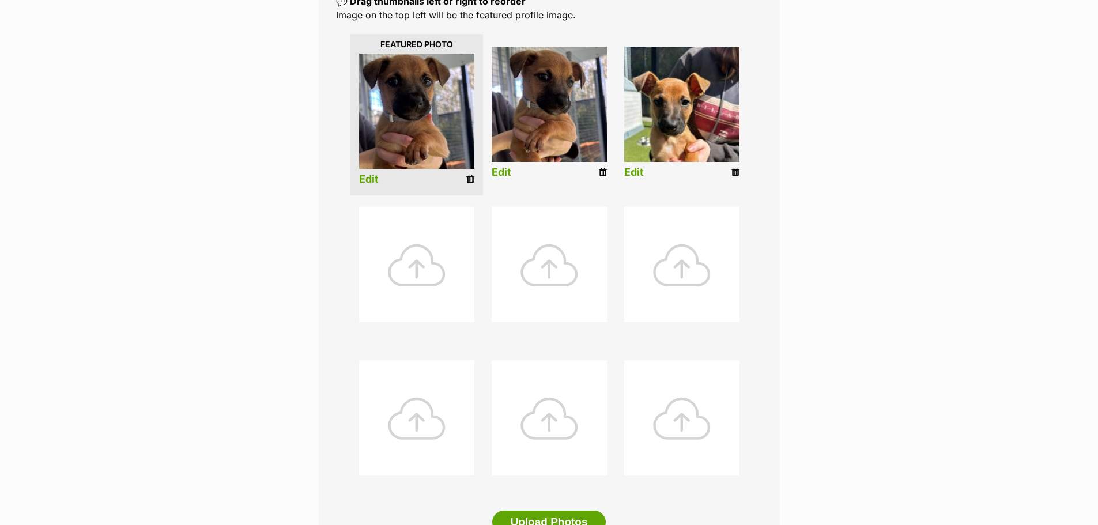
scroll to position [115, 0]
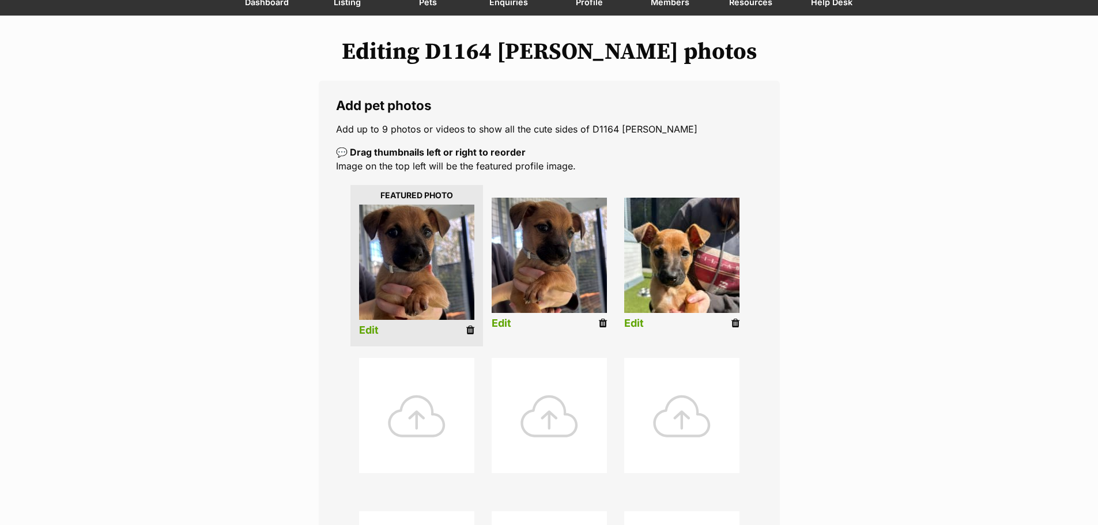
click at [633, 320] on link "Edit" at bounding box center [634, 324] width 20 height 12
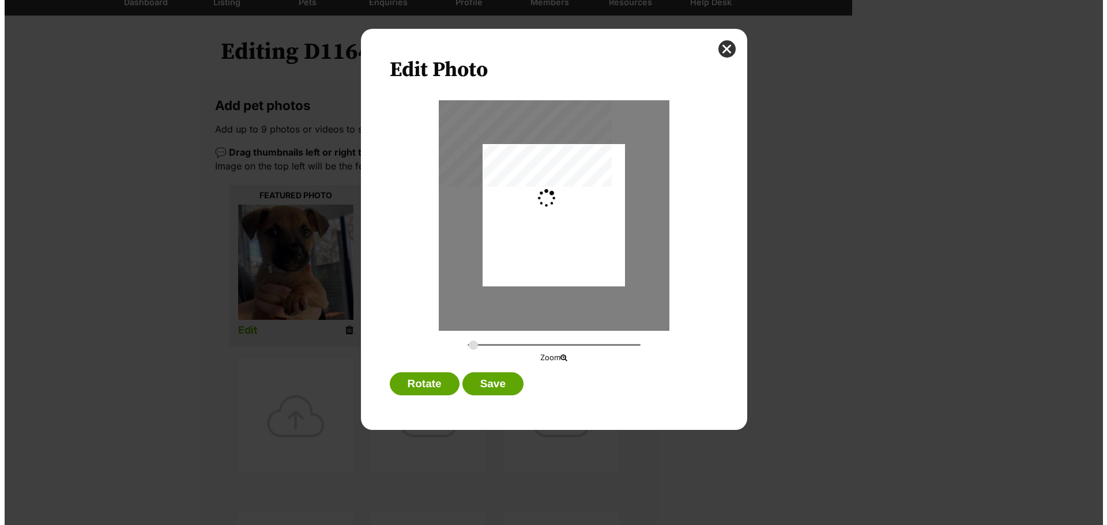
scroll to position [0, 0]
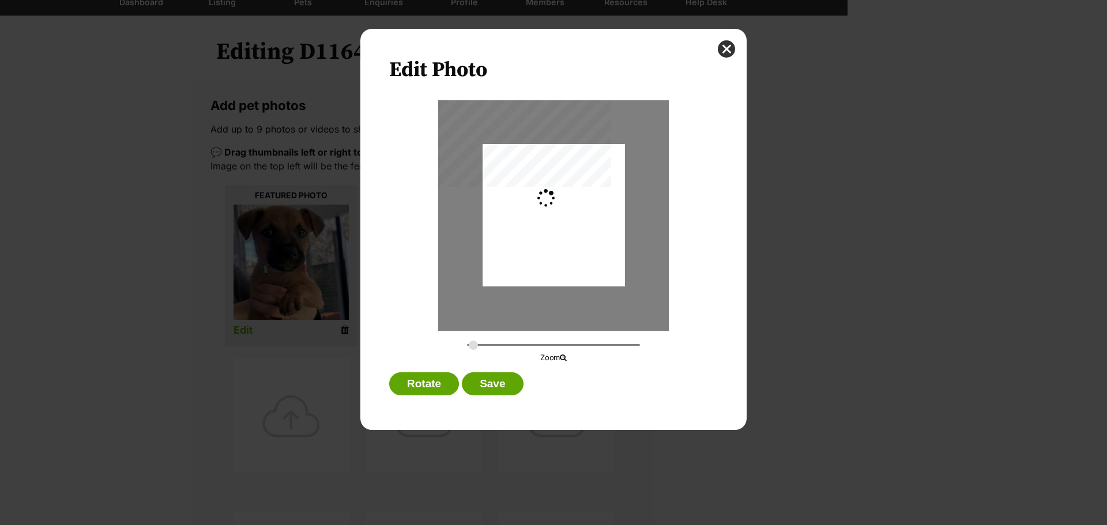
type input "0.2744"
drag, startPoint x: 551, startPoint y: 234, endPoint x: 555, endPoint y: 229, distance: 6.1
click at [555, 229] on div "Dialog Window - Close (Press escape to close)" at bounding box center [554, 211] width 142 height 190
click at [492, 378] on button "Save" at bounding box center [492, 383] width 61 height 23
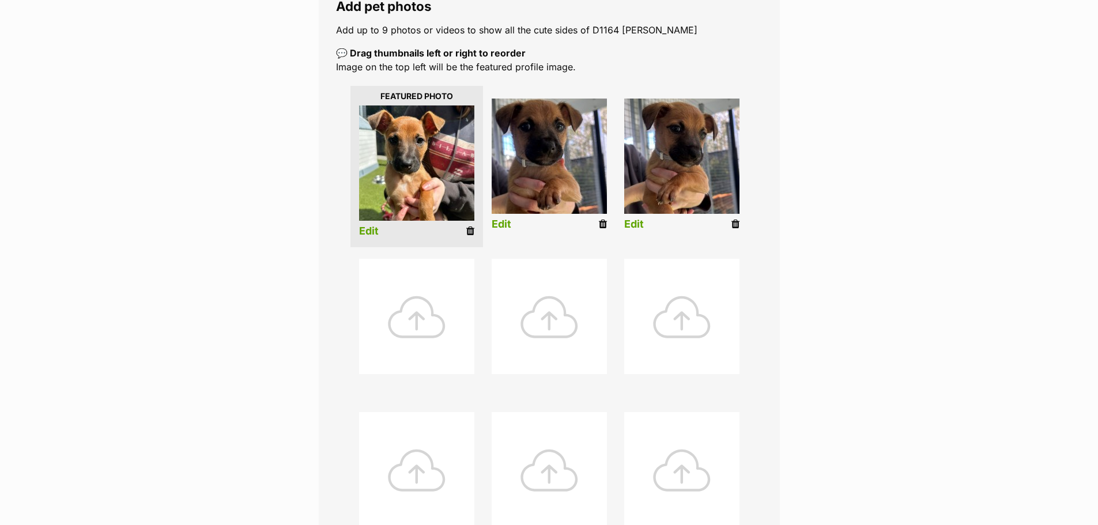
scroll to position [519, 0]
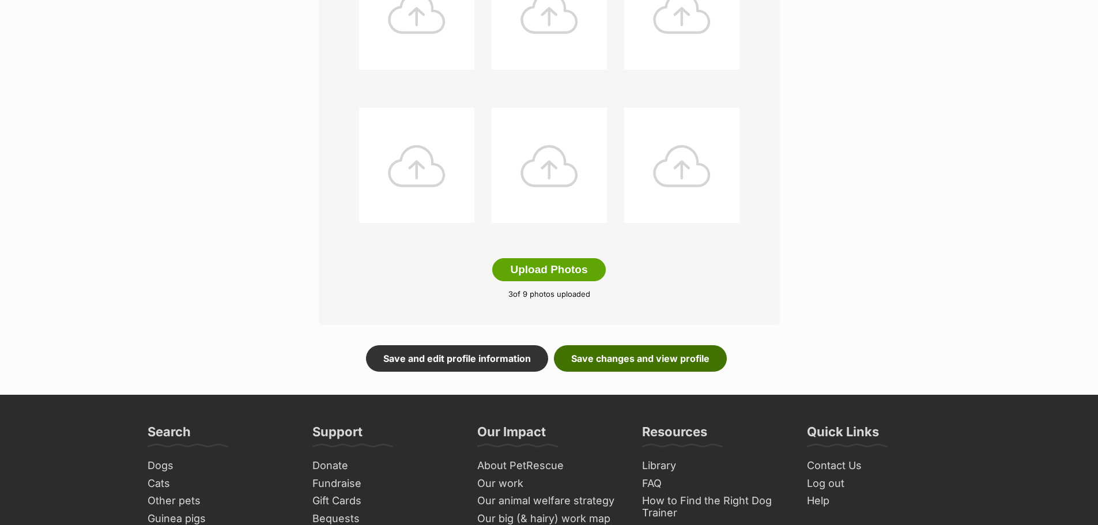
click at [615, 356] on link "Save changes and view profile" at bounding box center [640, 358] width 173 height 27
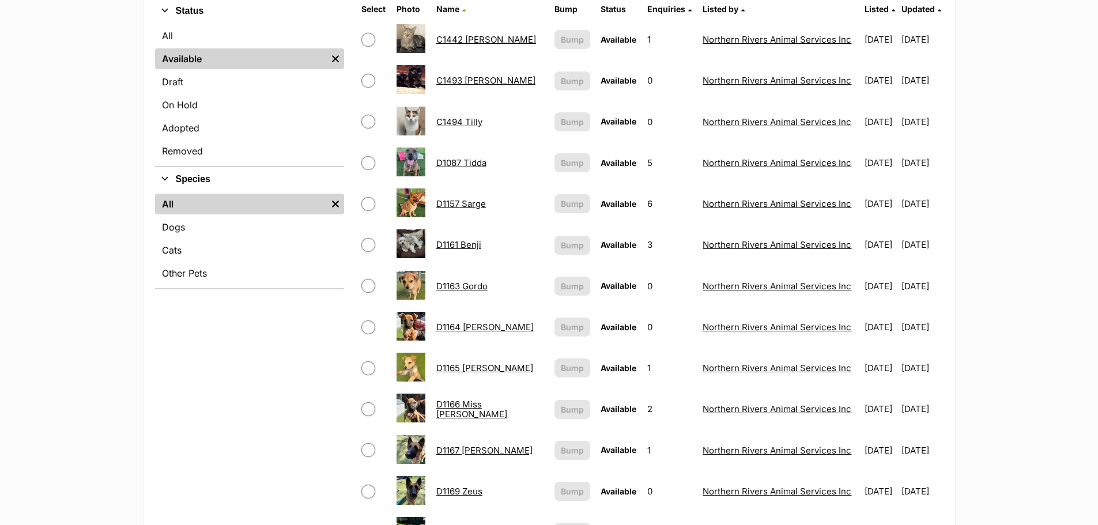
scroll to position [288, 0]
click at [478, 283] on link "D1163 Gordo" at bounding box center [461, 286] width 51 height 11
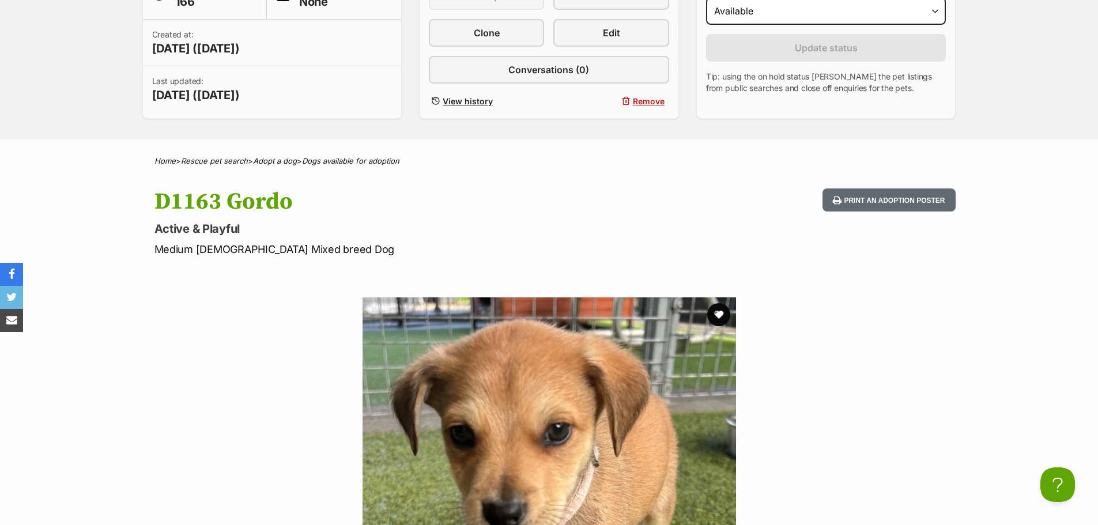
scroll to position [115, 0]
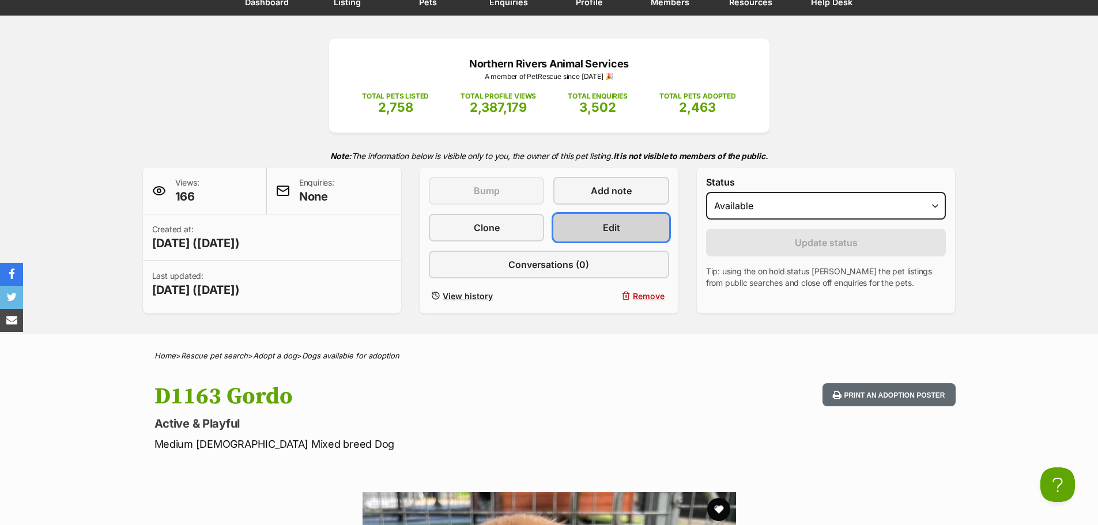
click at [614, 224] on span "Edit" at bounding box center [611, 228] width 17 height 14
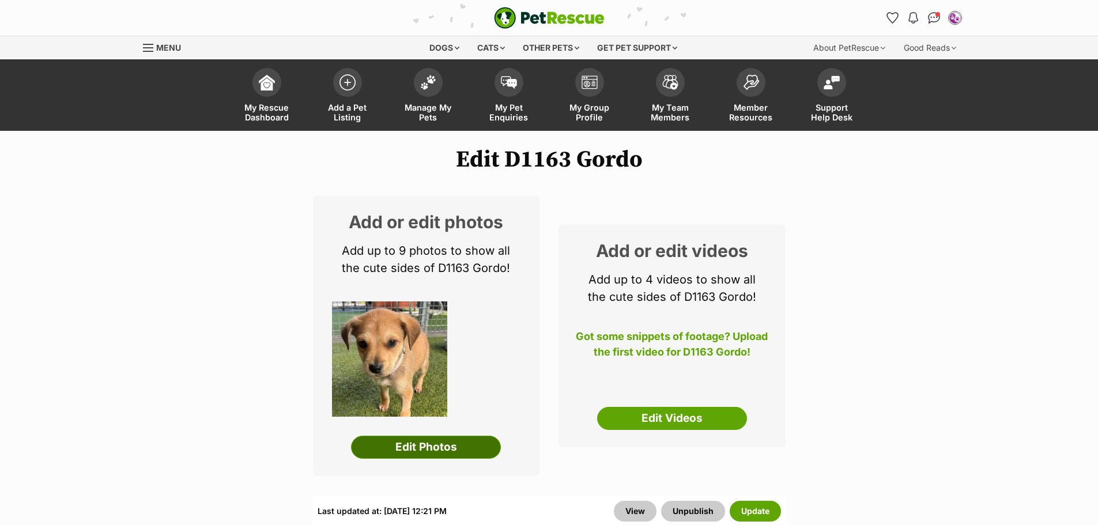
click at [435, 444] on link "Edit Photos" at bounding box center [426, 447] width 150 height 23
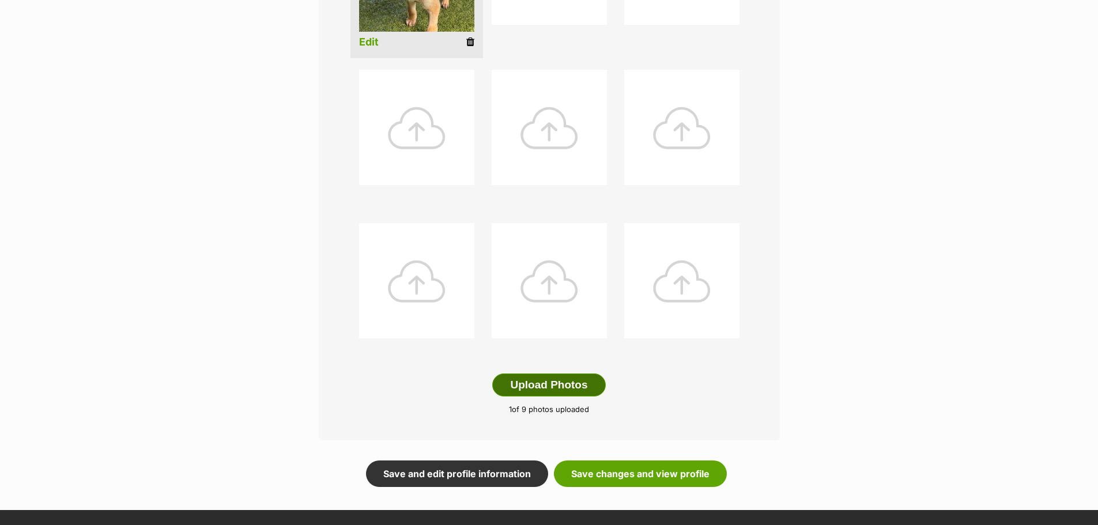
click at [565, 384] on button "Upload Photos" at bounding box center [548, 385] width 113 height 23
click at [545, 379] on button "Upload Photos" at bounding box center [548, 385] width 113 height 23
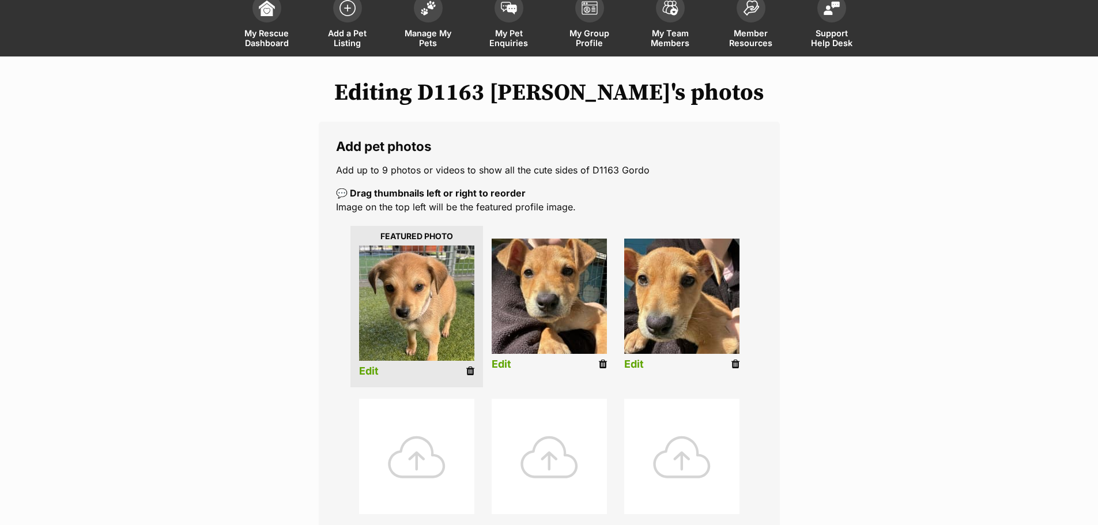
scroll to position [58, 0]
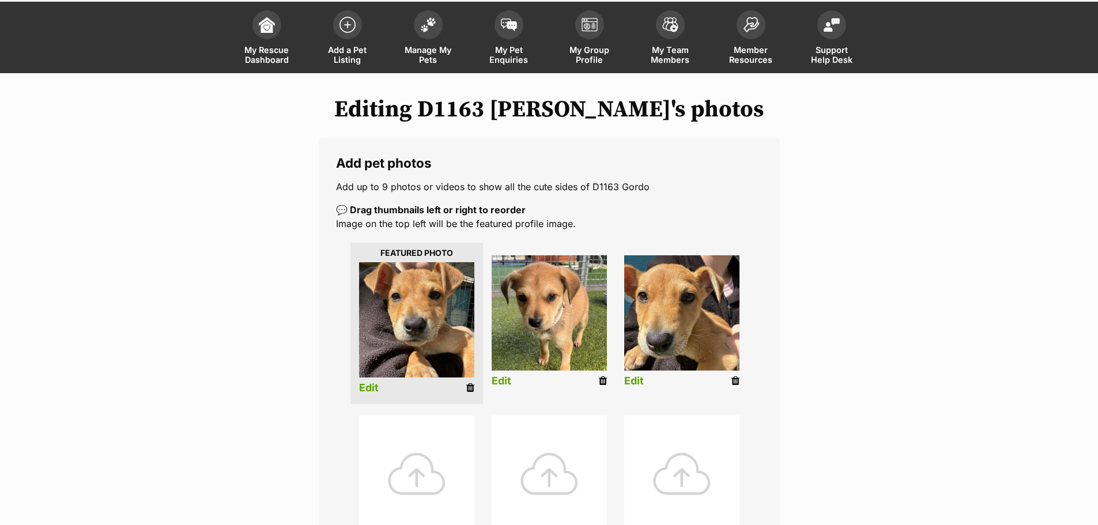
click at [372, 383] on link "Edit" at bounding box center [369, 388] width 20 height 12
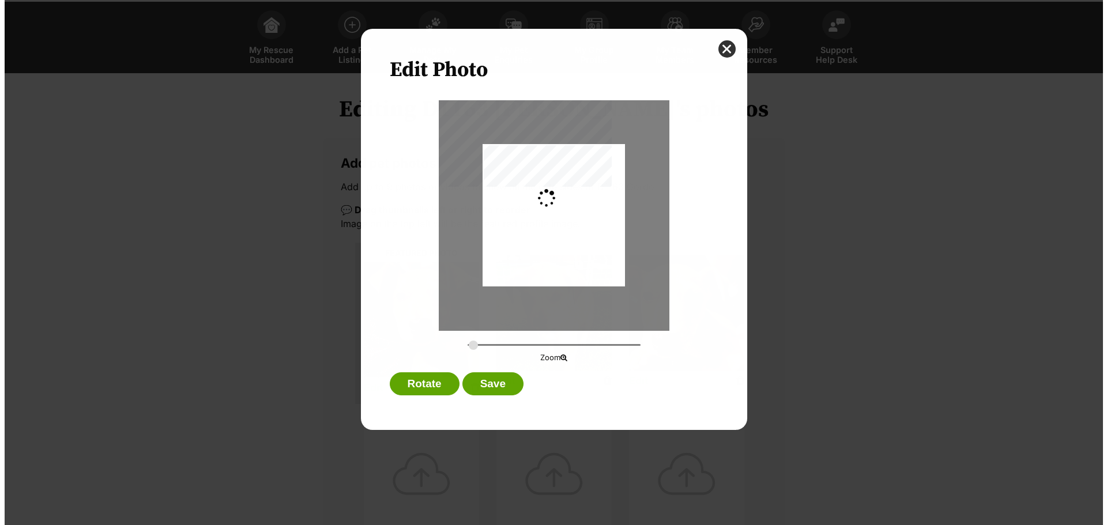
scroll to position [0, 0]
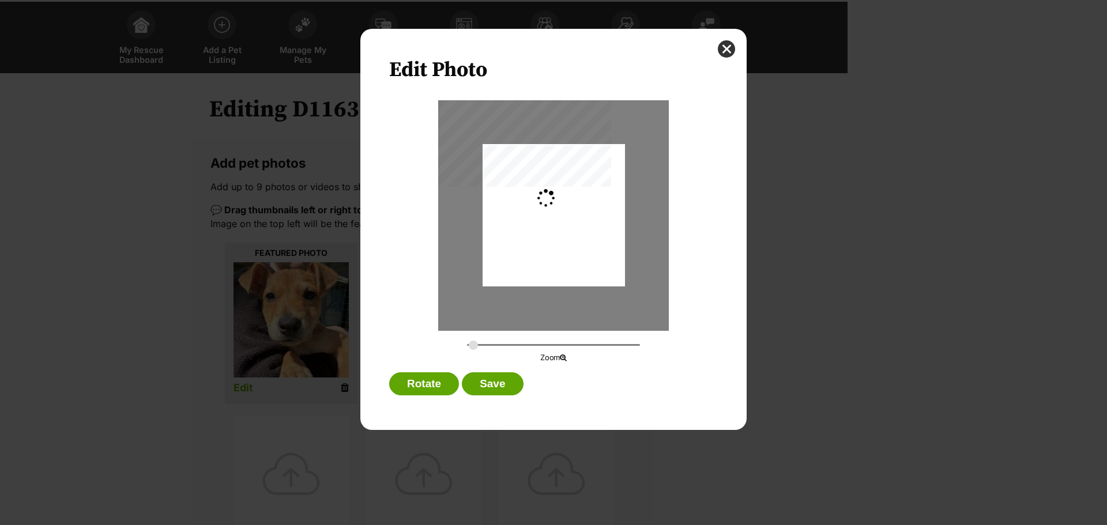
type input "0.2744"
drag, startPoint x: 565, startPoint y: 224, endPoint x: 559, endPoint y: 268, distance: 43.7
click at [559, 268] on div "Dialog Window - Close (Press escape to close)" at bounding box center [554, 239] width 142 height 190
click at [487, 378] on button "Save" at bounding box center [492, 383] width 61 height 23
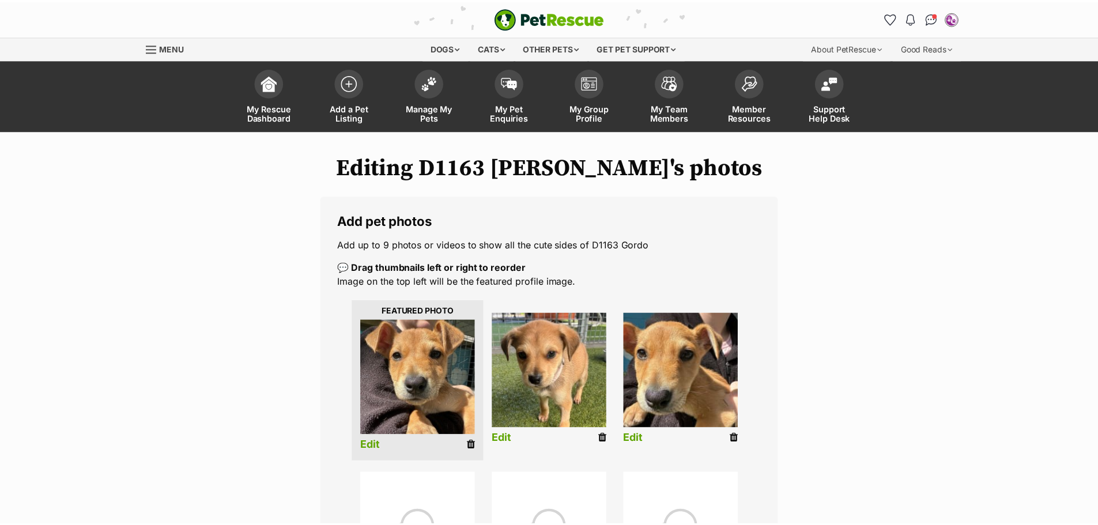
scroll to position [58, 0]
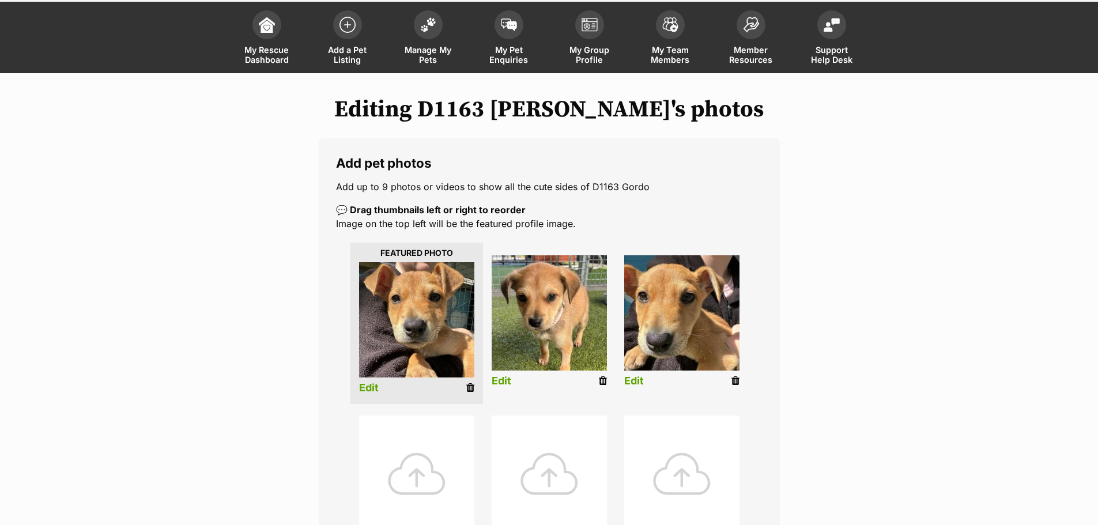
click at [691, 315] on img at bounding box center [681, 312] width 115 height 115
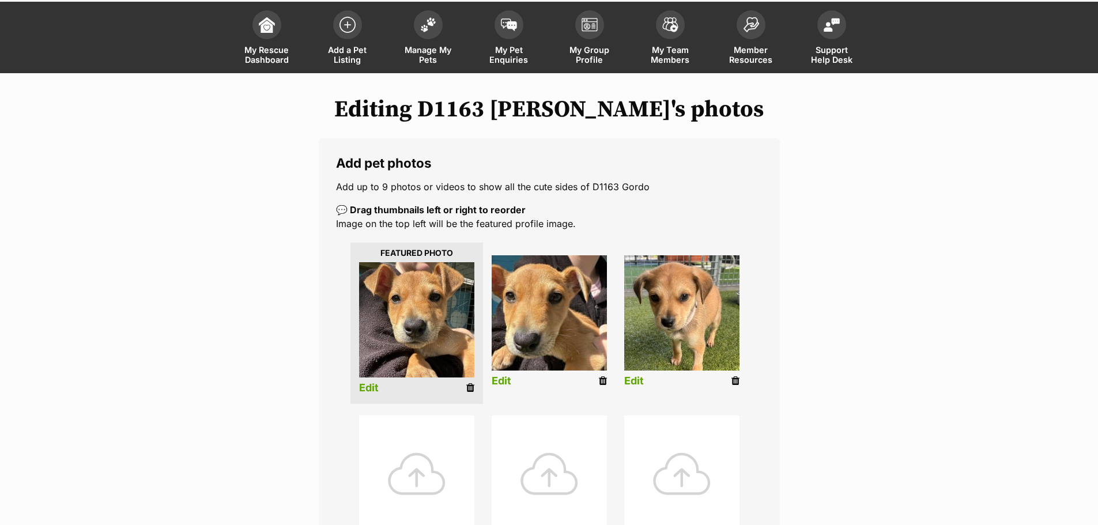
click at [503, 380] on link "Edit" at bounding box center [502, 381] width 20 height 12
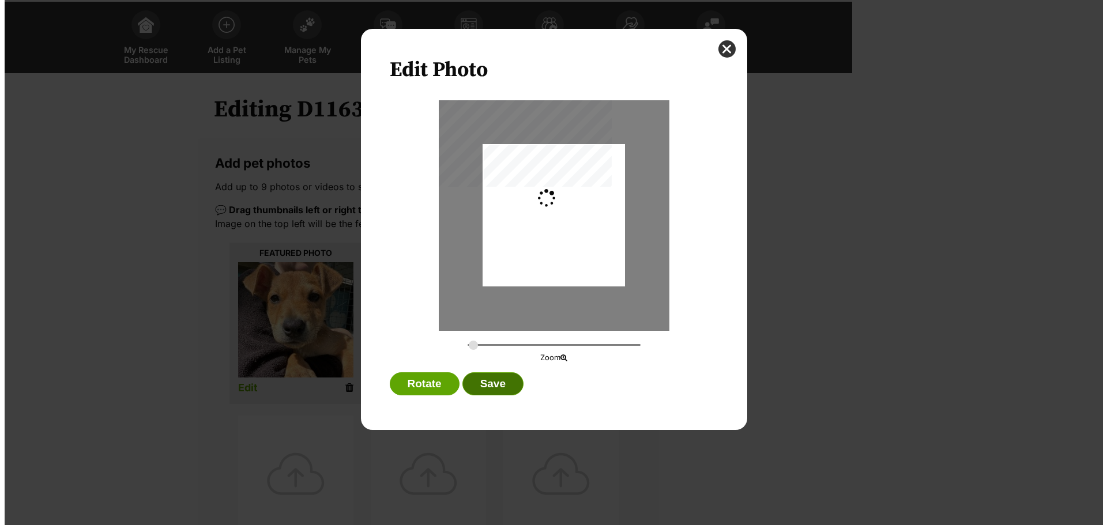
scroll to position [0, 0]
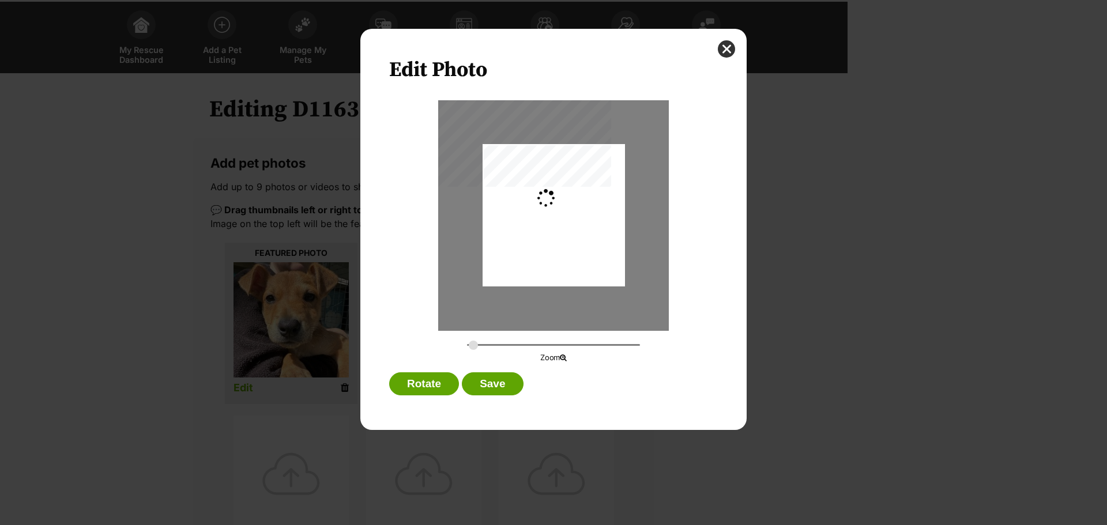
type input "0.2744"
drag, startPoint x: 557, startPoint y: 230, endPoint x: 582, endPoint y: 314, distance: 87.2
click at [560, 273] on div "Dialog Window - Close (Press escape to close)" at bounding box center [554, 227] width 142 height 190
click at [489, 376] on button "Save" at bounding box center [492, 383] width 61 height 23
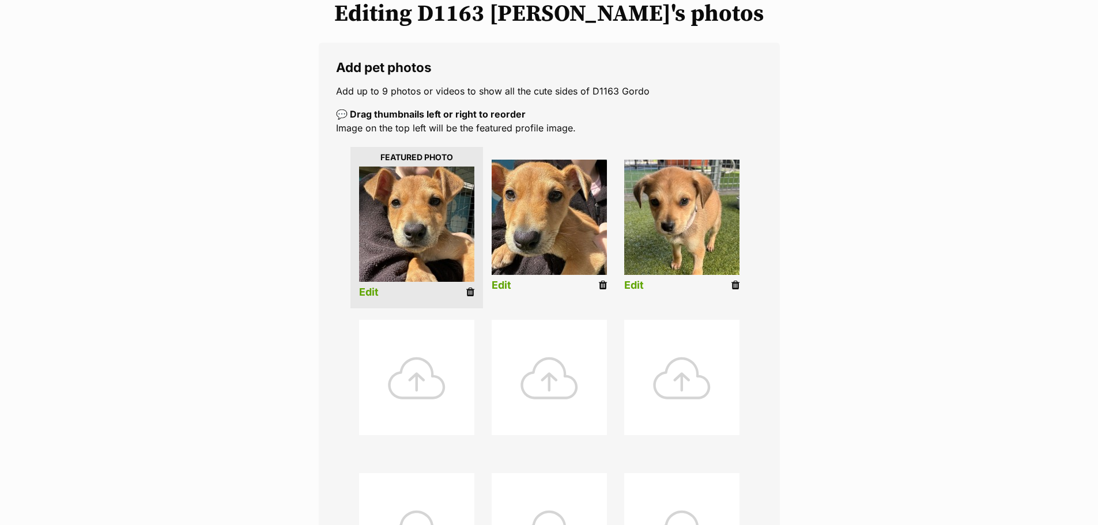
scroll to position [519, 0]
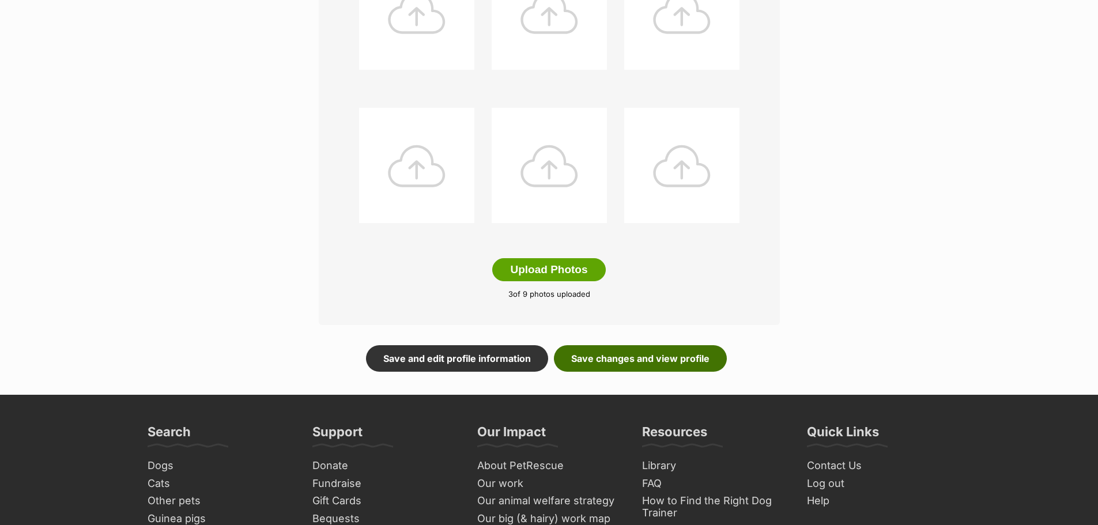
click at [637, 353] on link "Save changes and view profile" at bounding box center [640, 358] width 173 height 27
